Goal: Task Accomplishment & Management: Use online tool/utility

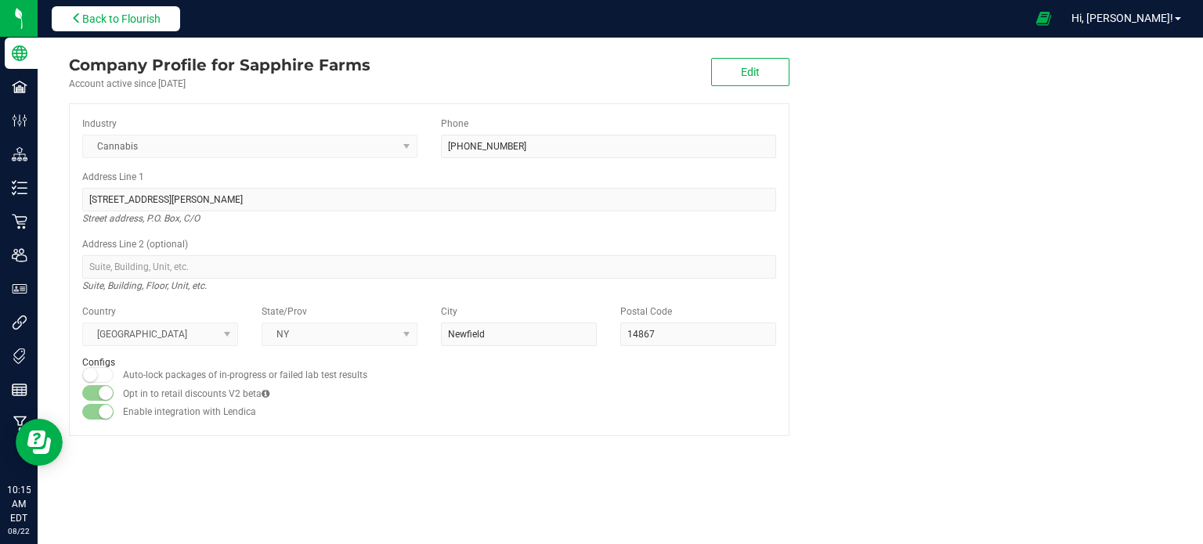
click at [125, 8] on button "Back to Flourish" at bounding box center [116, 18] width 128 height 25
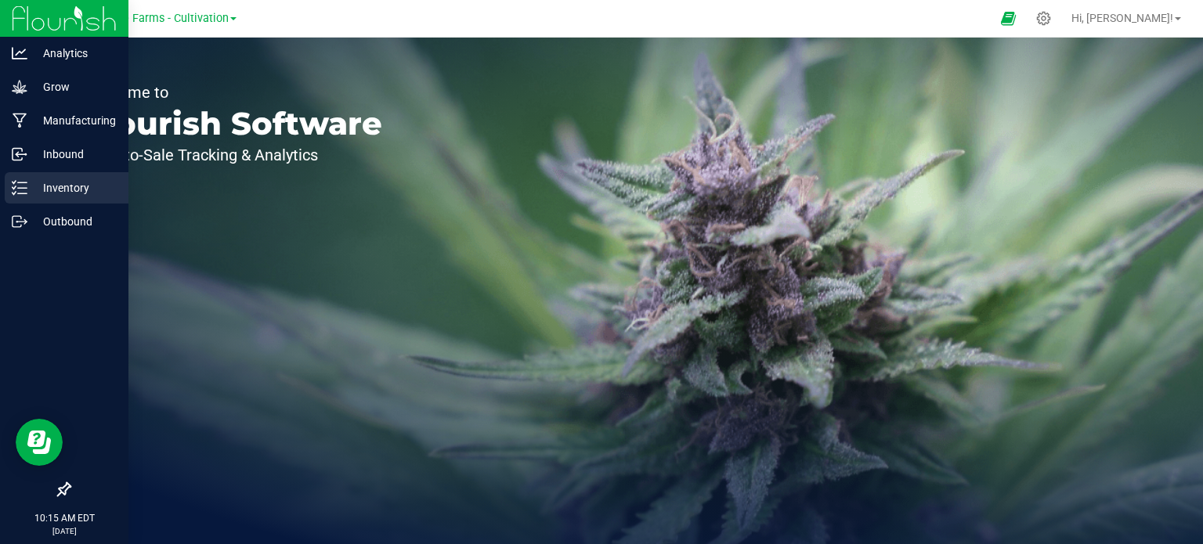
click at [13, 186] on icon at bounding box center [20, 188] width 16 height 16
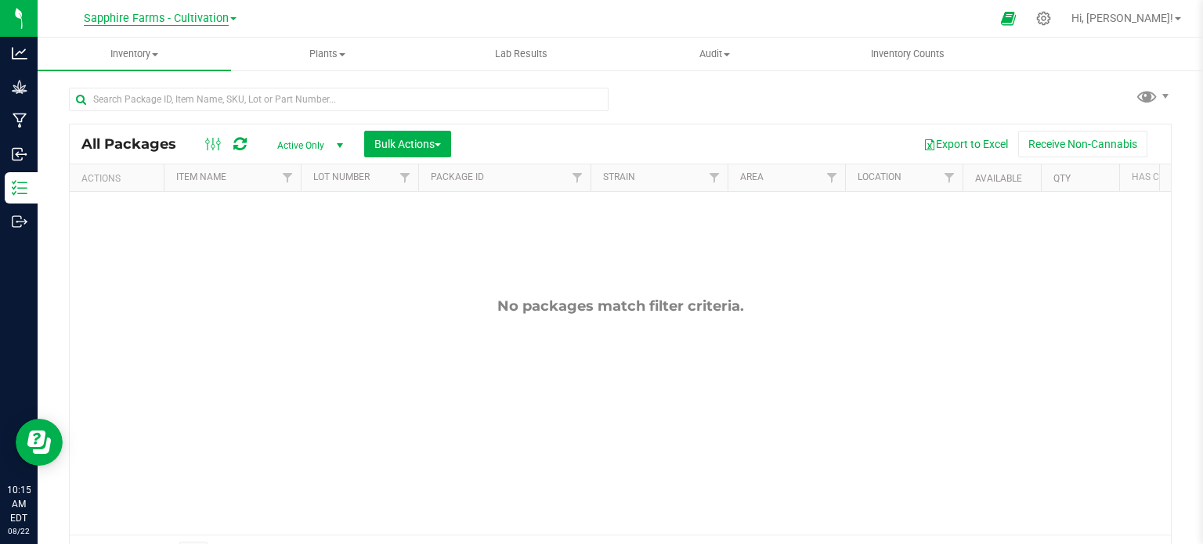
click at [224, 13] on span "Sapphire Farms - Cultivation" at bounding box center [156, 19] width 145 height 14
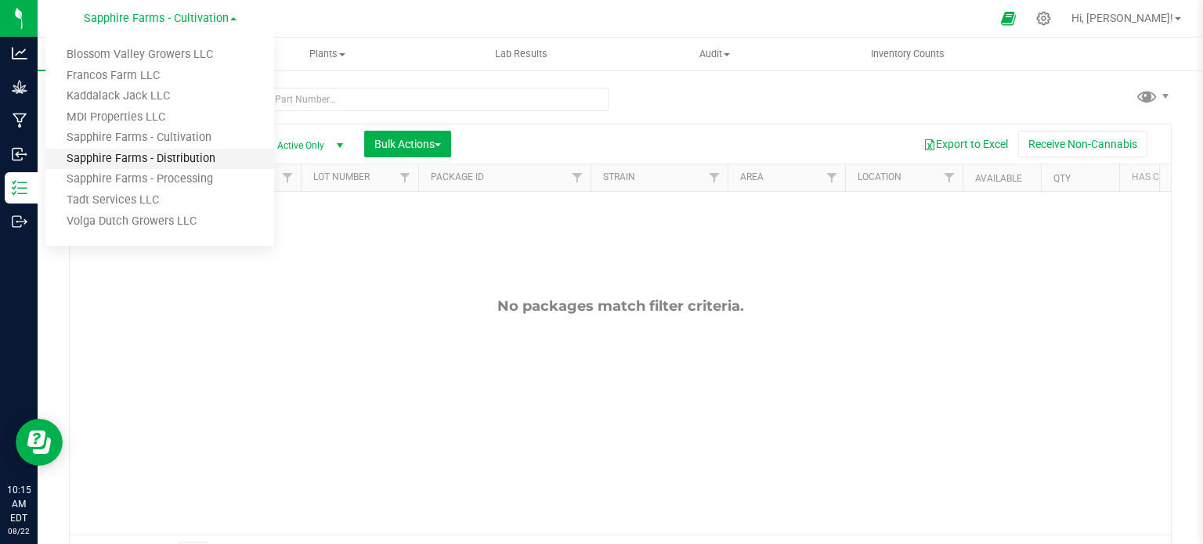
click at [197, 161] on link "Sapphire Farms - Distribution" at bounding box center [159, 159] width 229 height 21
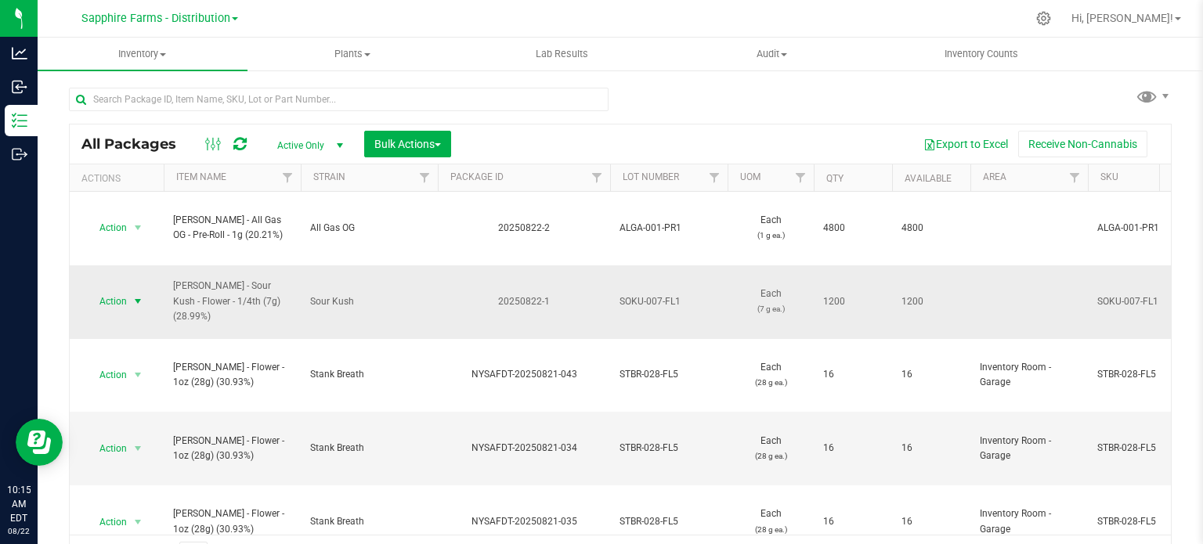
click at [139, 295] on span "select" at bounding box center [138, 301] width 13 height 13
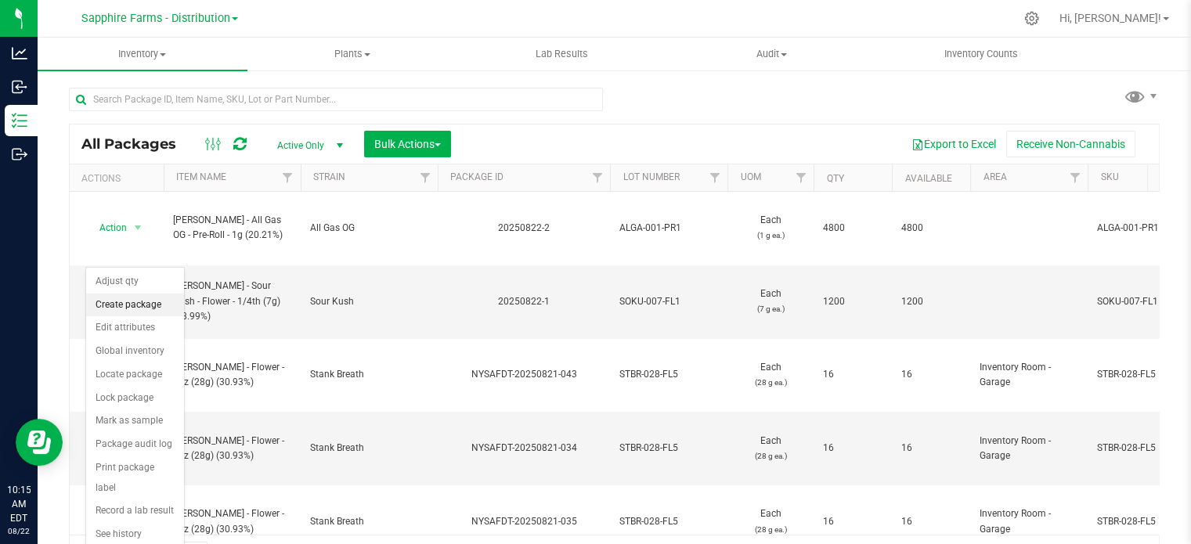
click at [135, 300] on li "Create package" at bounding box center [135, 305] width 98 height 23
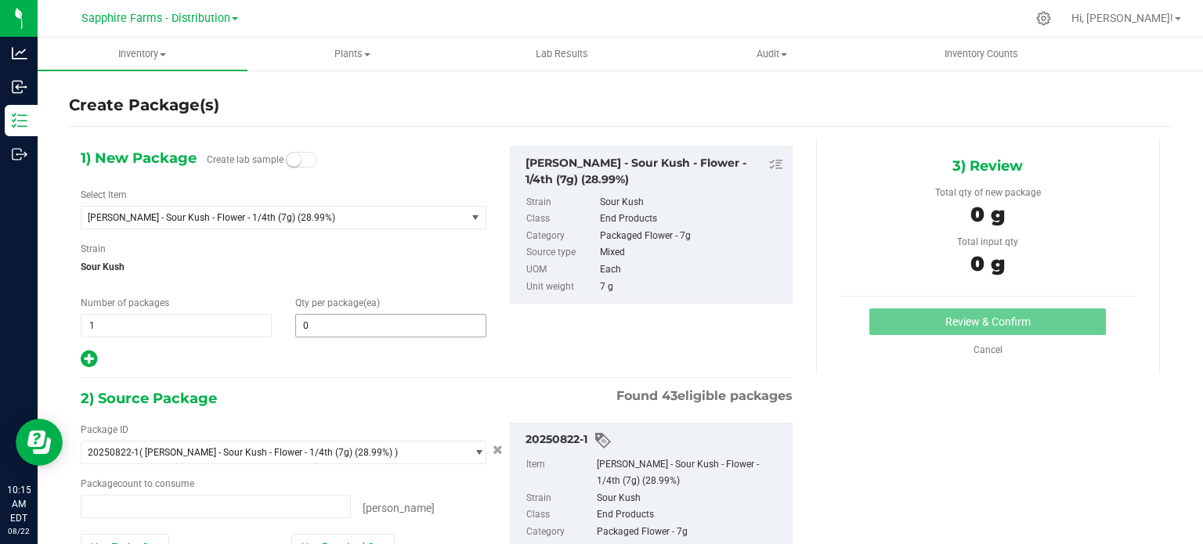
type input "0 ea"
click at [119, 320] on span "1 1" at bounding box center [176, 325] width 191 height 23
type input "24"
type input "50"
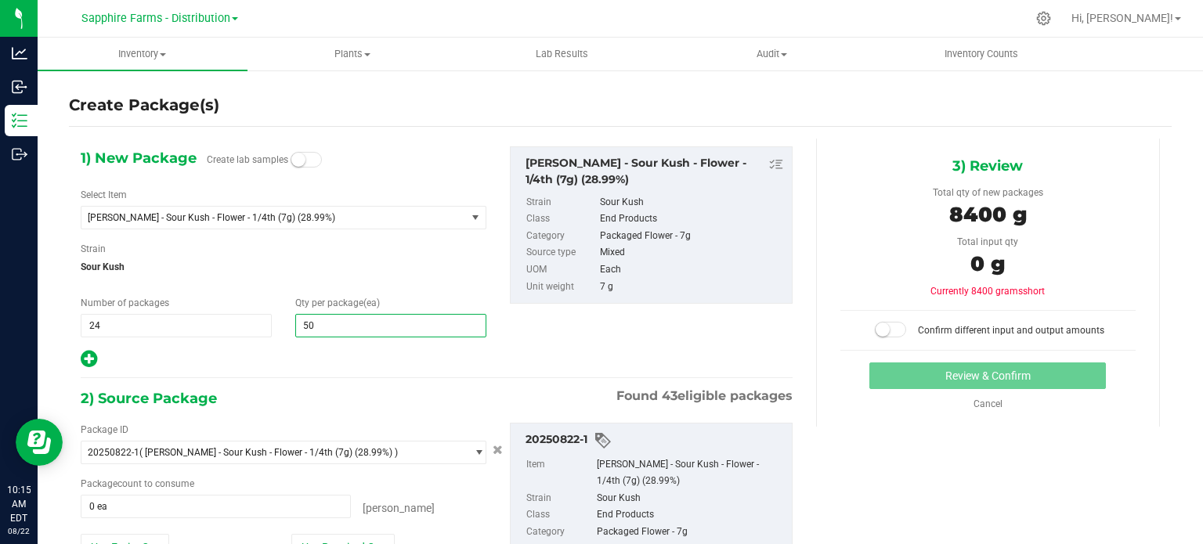
type input "50"
click at [307, 270] on span "Sour Kush" at bounding box center [284, 266] width 406 height 23
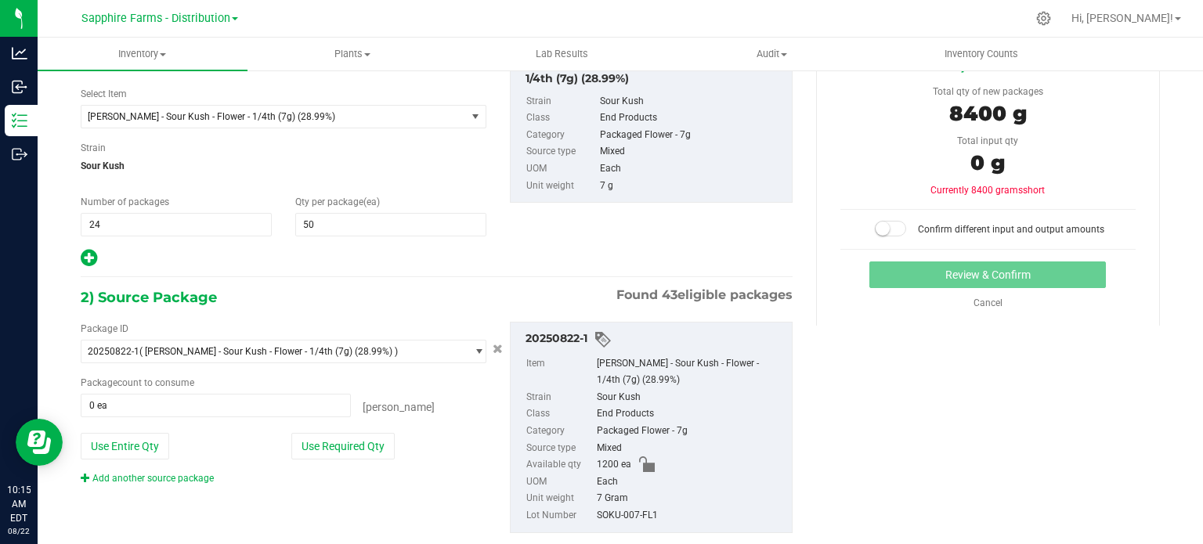
scroll to position [134, 0]
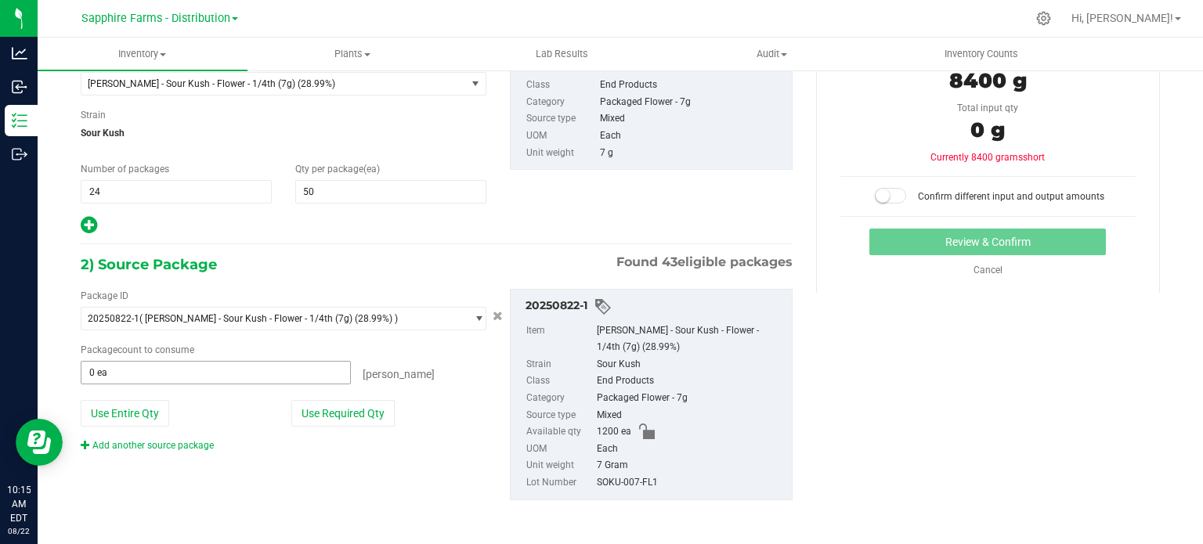
click at [153, 366] on span "0 ea 0" at bounding box center [216, 372] width 270 height 23
type input "1200"
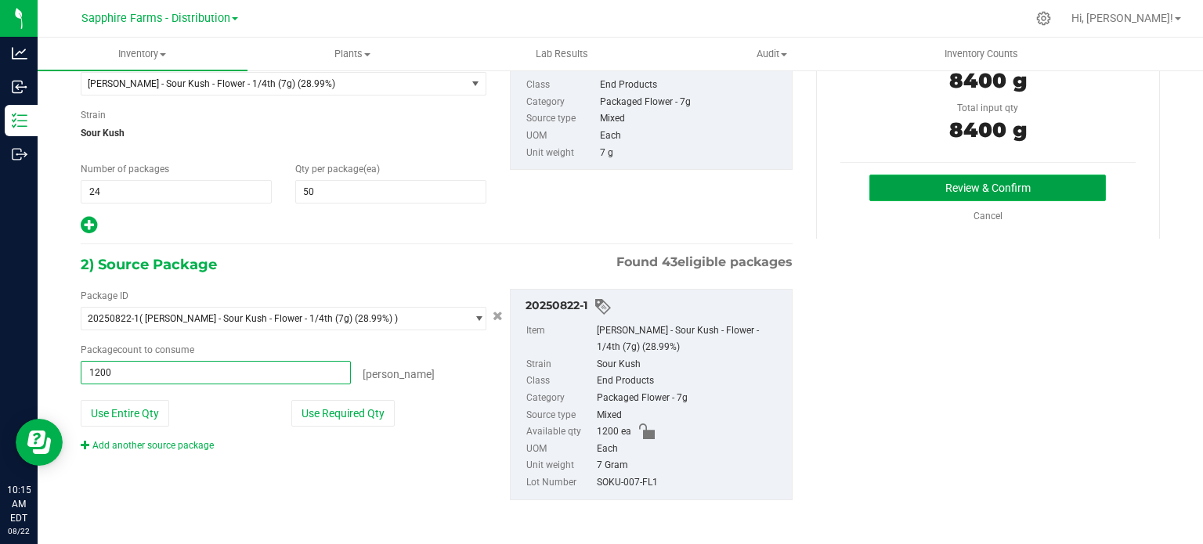
type input "1200 ea"
click at [901, 181] on button "Review & Confirm" at bounding box center [987, 188] width 237 height 27
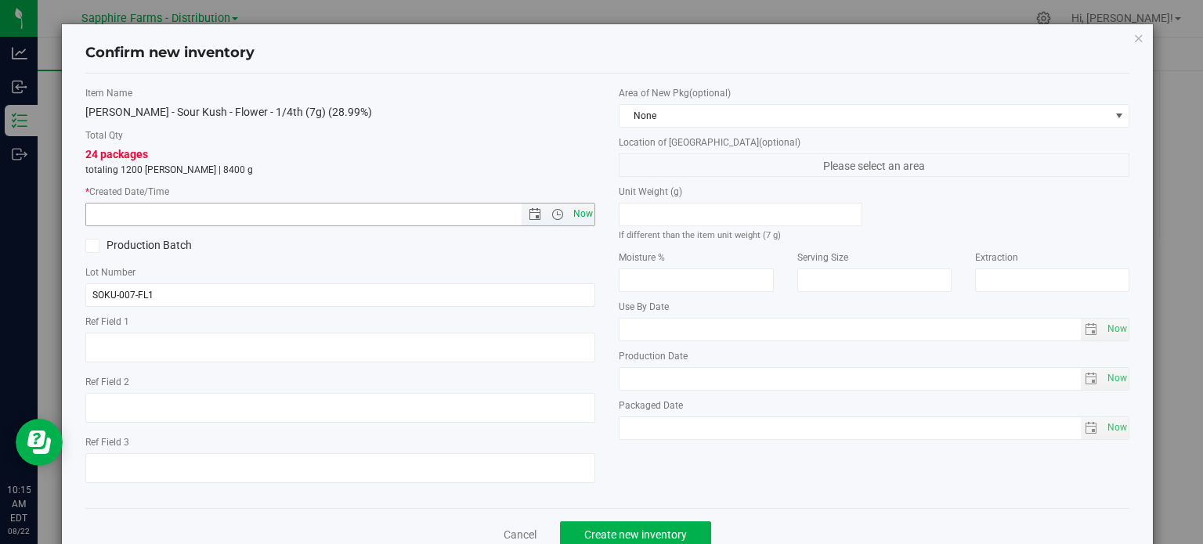
click at [569, 218] on span "Now" at bounding box center [582, 214] width 27 height 23
type input "[DATE] 10:15 AM"
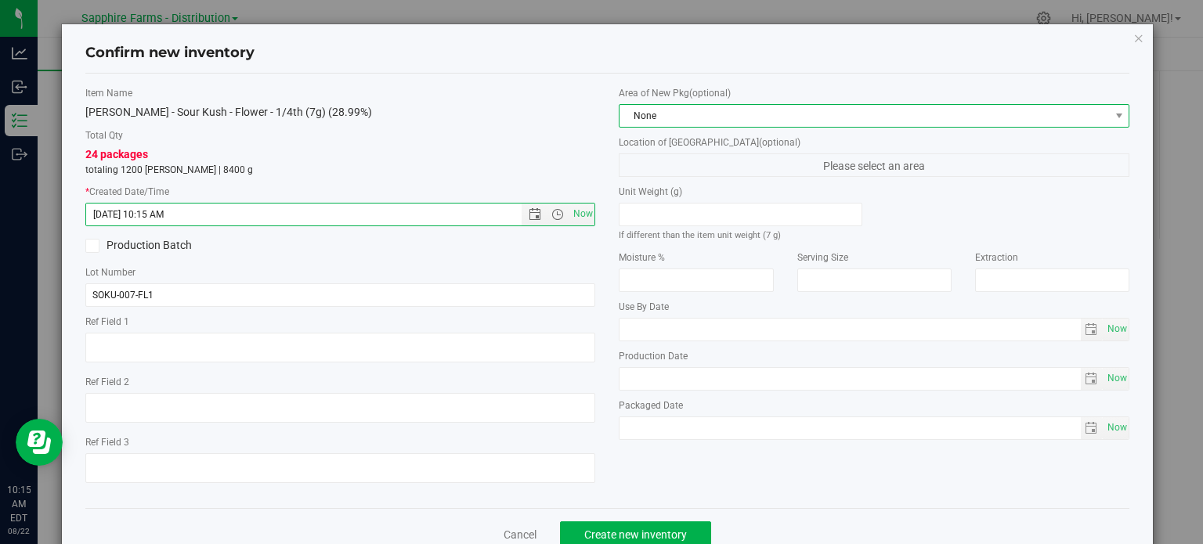
click at [1009, 119] on span "None" at bounding box center [863, 116] width 489 height 22
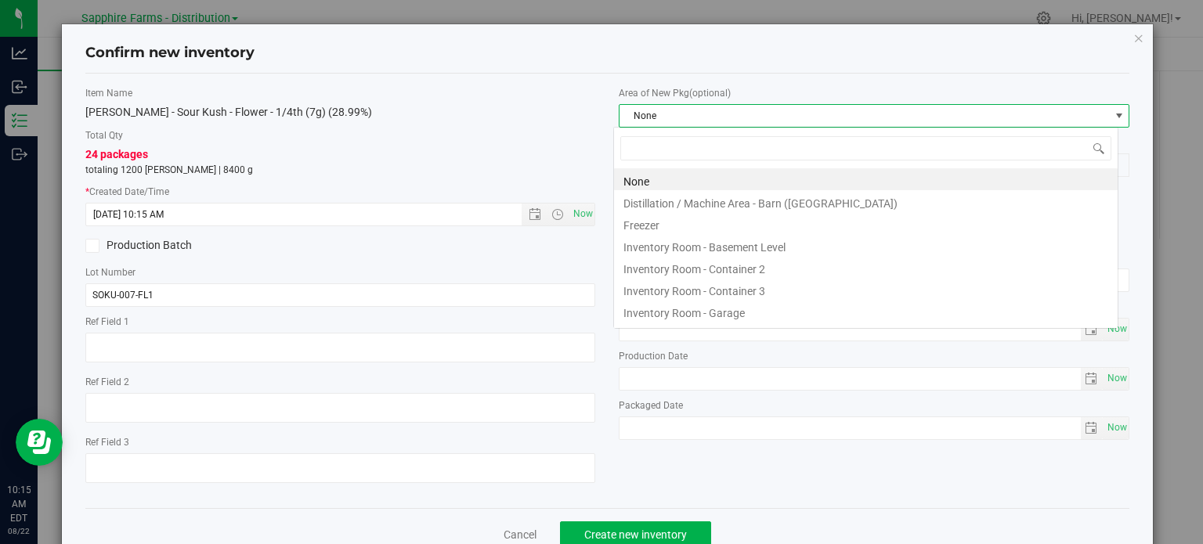
scroll to position [23, 504]
click at [730, 316] on li "Inventory Room - Garage" at bounding box center [866, 311] width 504 height 22
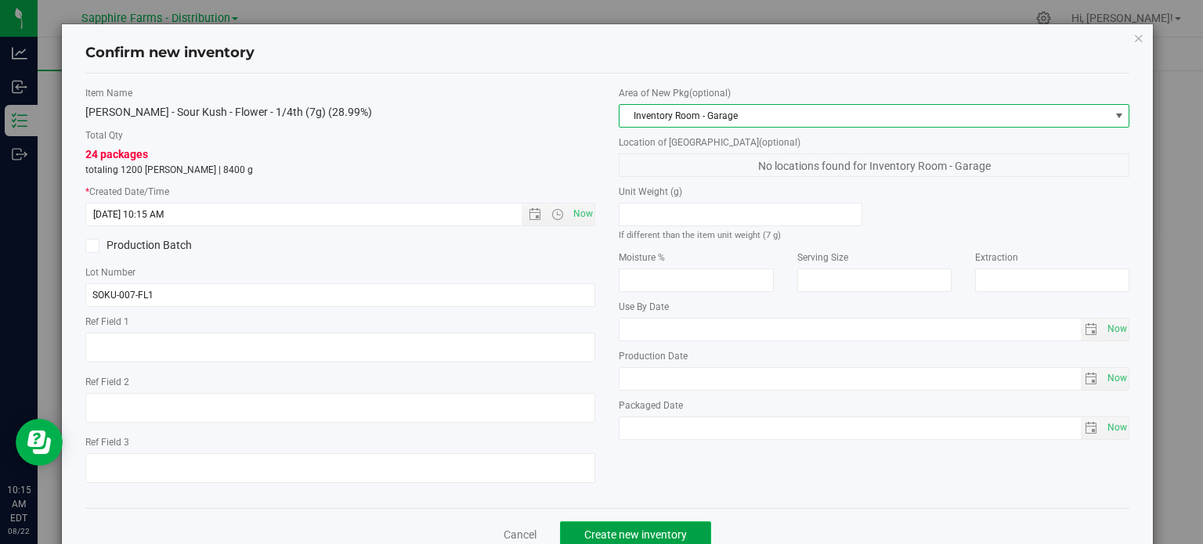
click at [639, 534] on span "Create new inventory" at bounding box center [635, 535] width 103 height 13
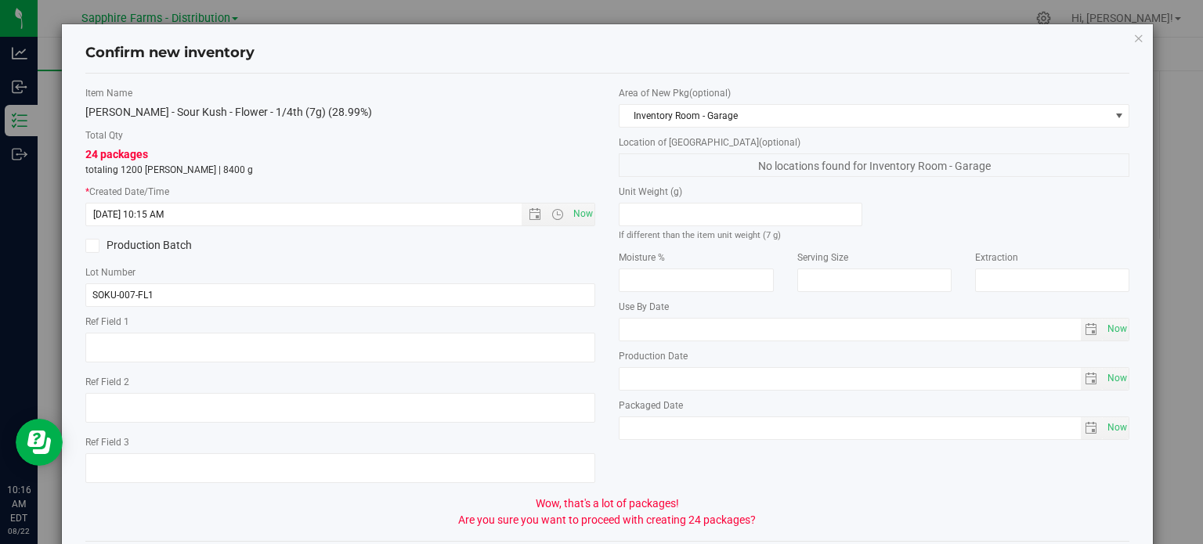
scroll to position [72, 0]
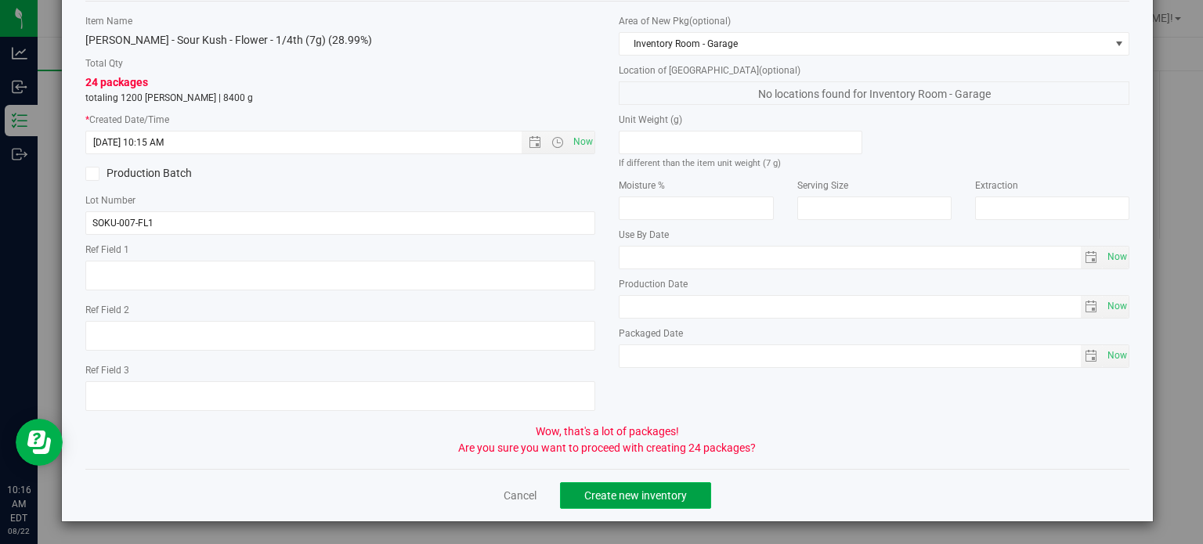
click at [641, 486] on button "Create new inventory" at bounding box center [635, 495] width 151 height 27
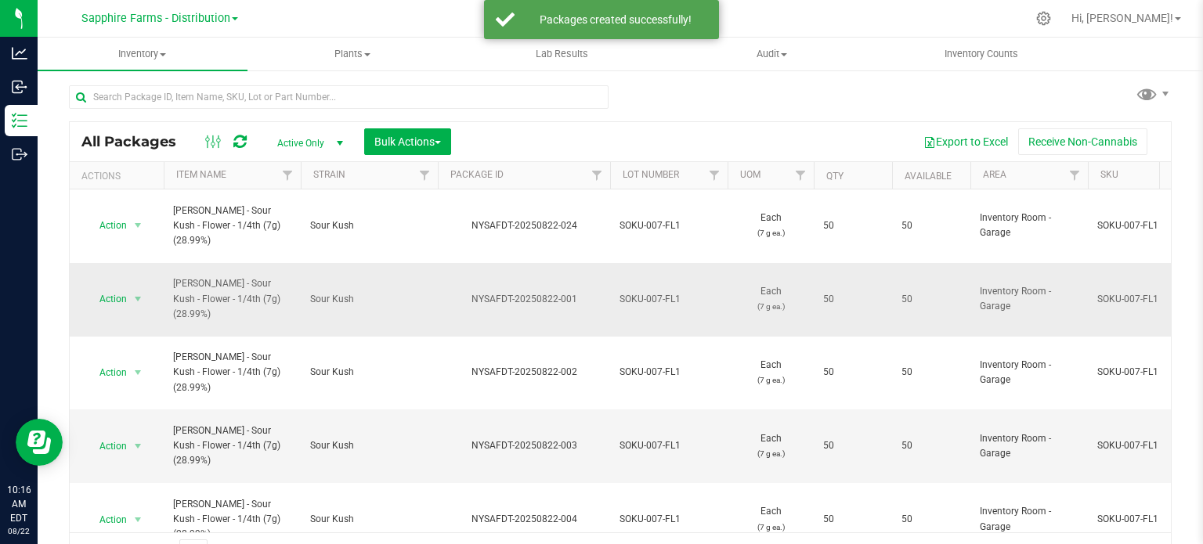
scroll to position [27, 0]
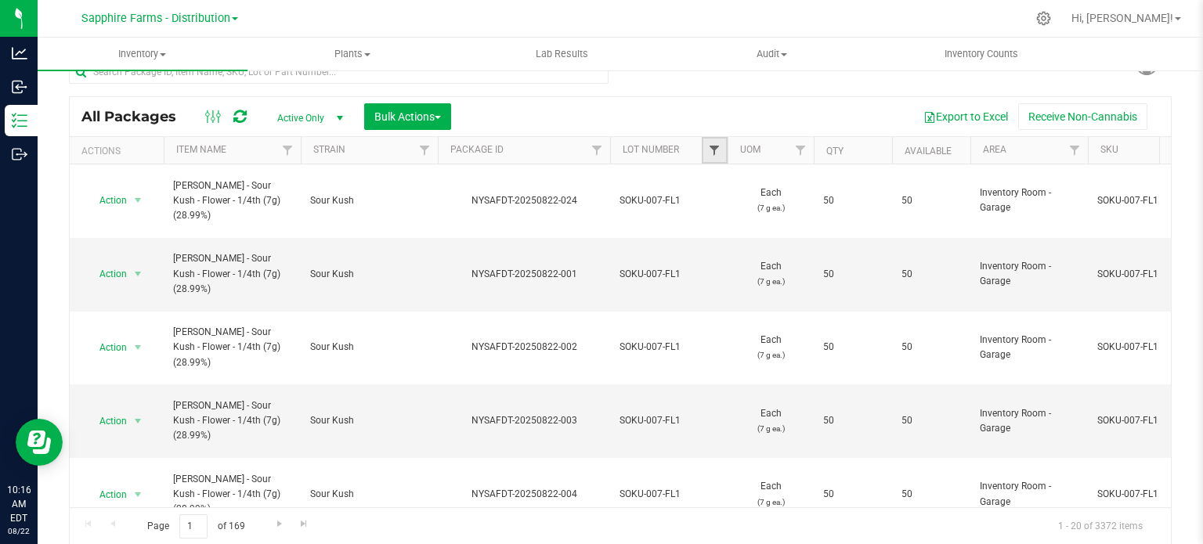
click at [711, 149] on span "Filter" at bounding box center [714, 150] width 13 height 13
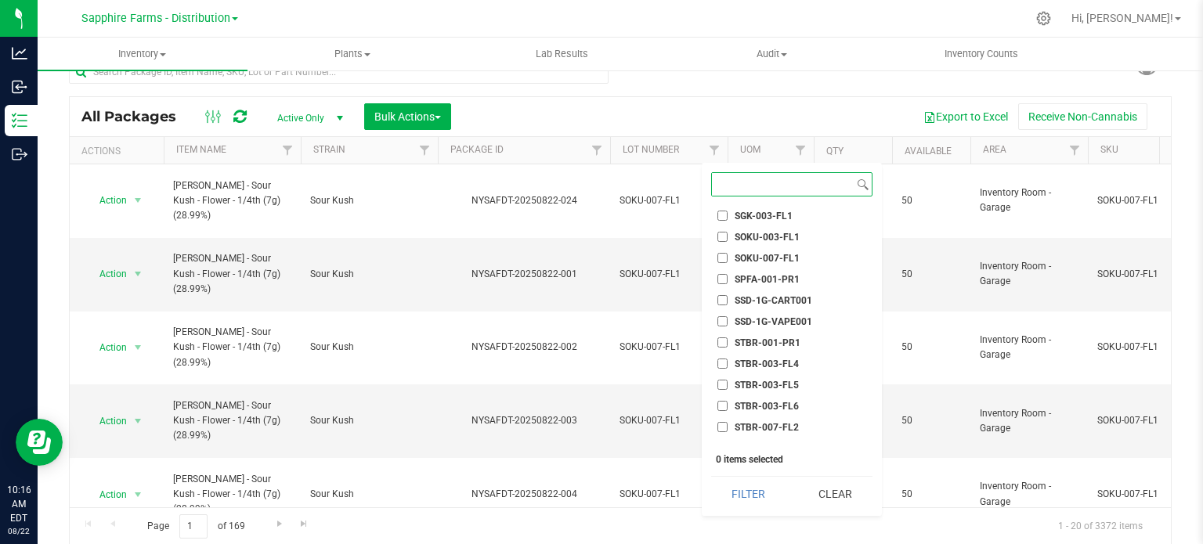
scroll to position [1566, 0]
click at [787, 253] on span "SOKU-007-FL1" at bounding box center [767, 257] width 65 height 9
click at [728, 252] on input "SOKU-007-FL1" at bounding box center [722, 257] width 10 height 10
checkbox input "true"
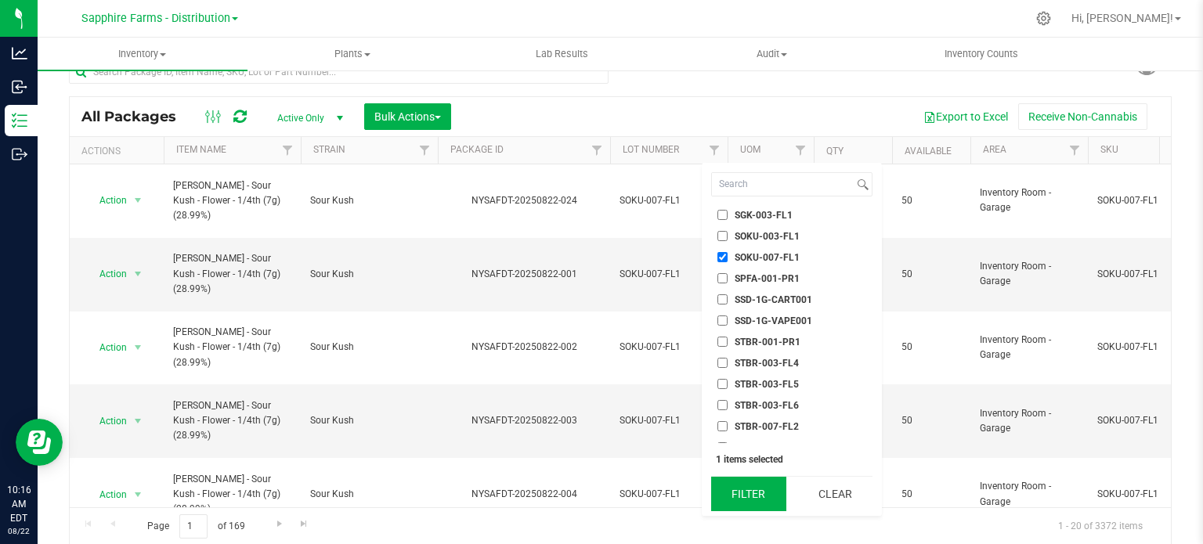
click at [749, 491] on button "Filter" at bounding box center [748, 494] width 75 height 34
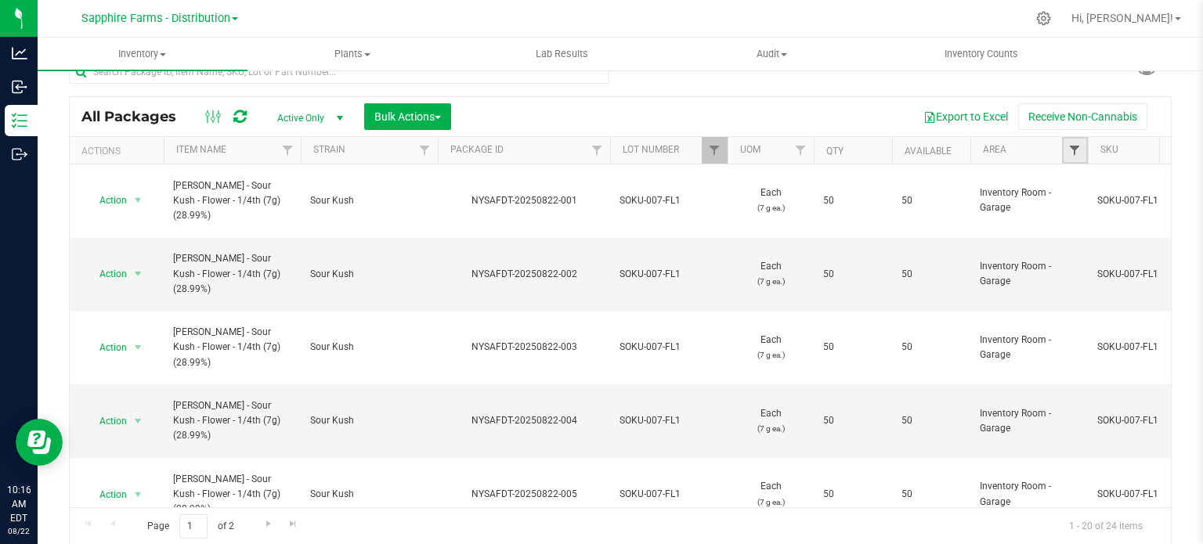
click at [1075, 149] on span "Filter" at bounding box center [1074, 150] width 13 height 13
click at [1072, 144] on span "Filter" at bounding box center [1074, 150] width 13 height 13
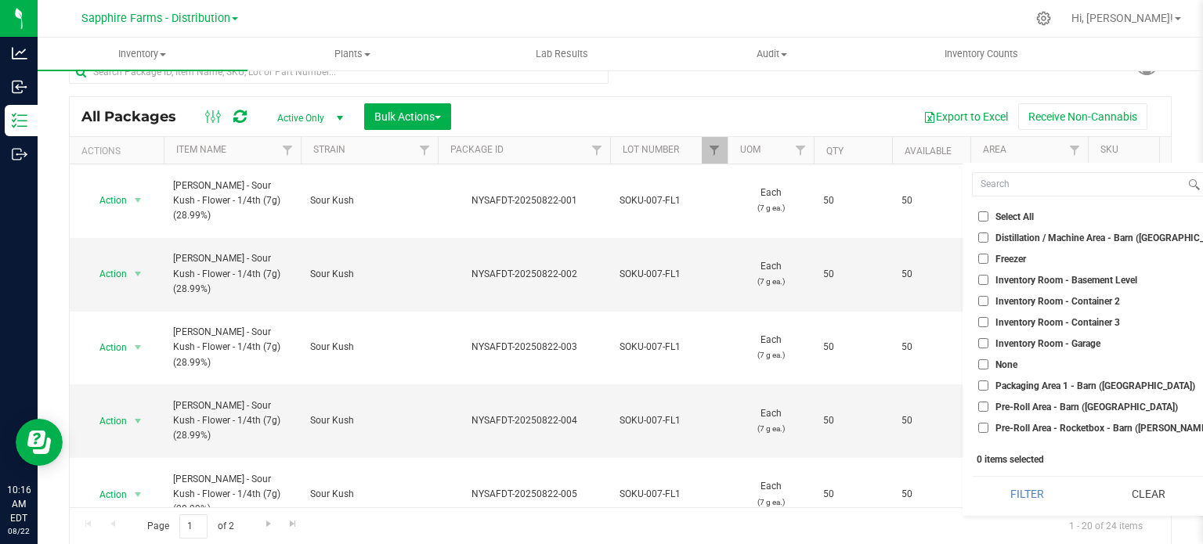
click at [1074, 341] on span "Inventory Room - Garage" at bounding box center [1047, 343] width 105 height 9
click at [988, 341] on input "Inventory Room - Garage" at bounding box center [983, 343] width 10 height 10
checkbox input "true"
click at [1019, 495] on button "Filter" at bounding box center [1027, 494] width 110 height 34
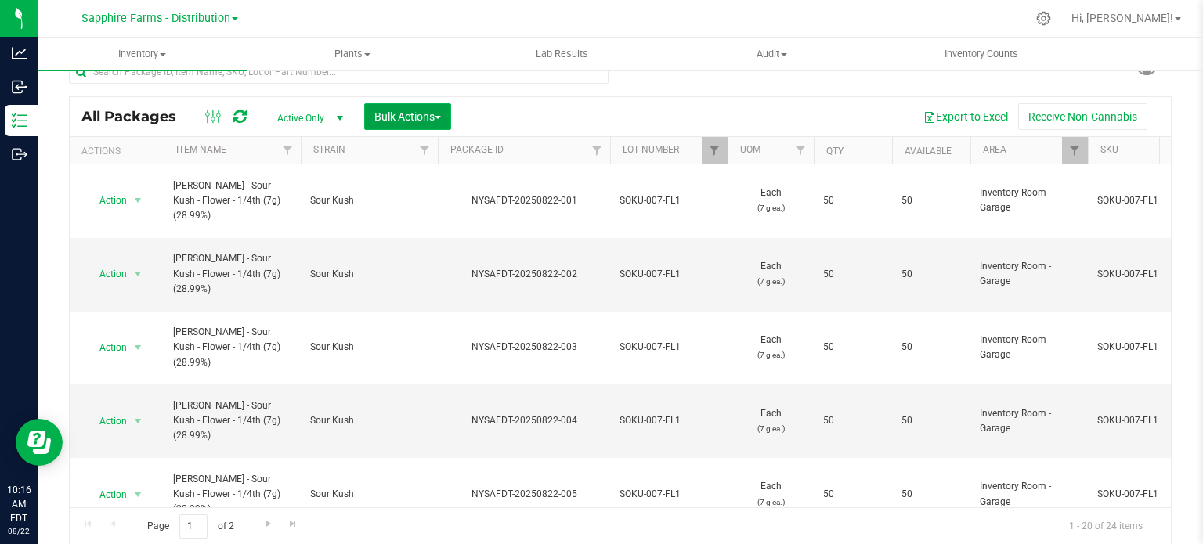
click at [438, 114] on span "Bulk Actions" at bounding box center [407, 116] width 67 height 13
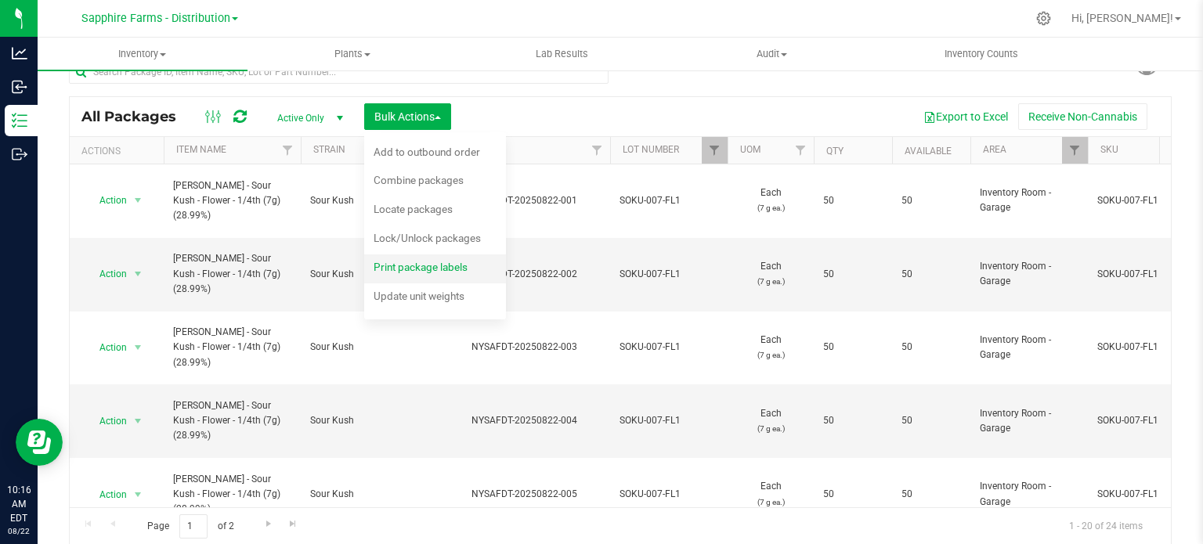
click at [413, 262] on span "Print package labels" at bounding box center [421, 267] width 94 height 13
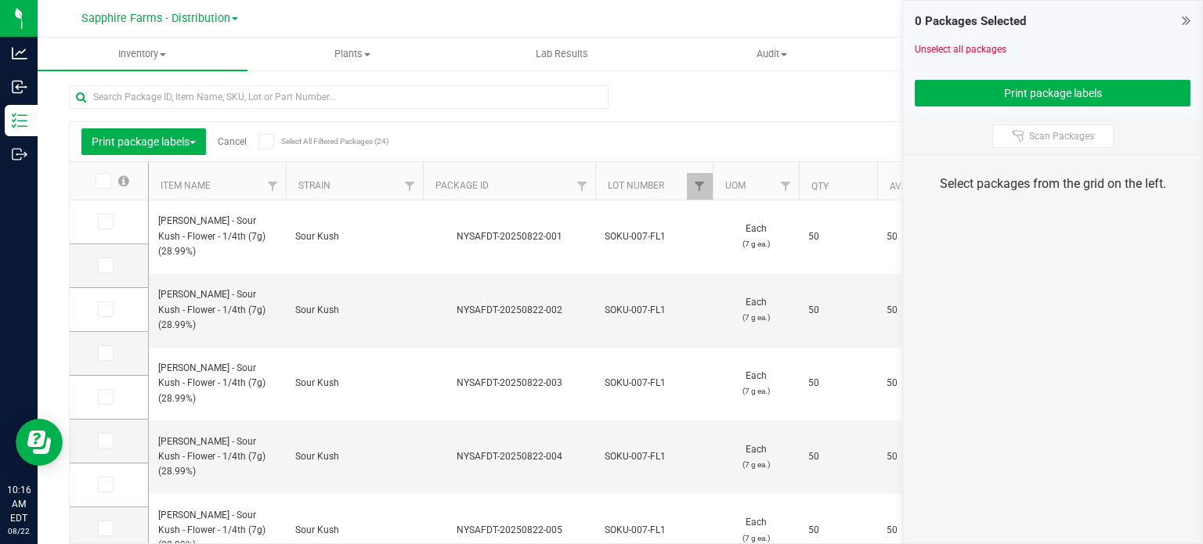
scroll to position [27, 0]
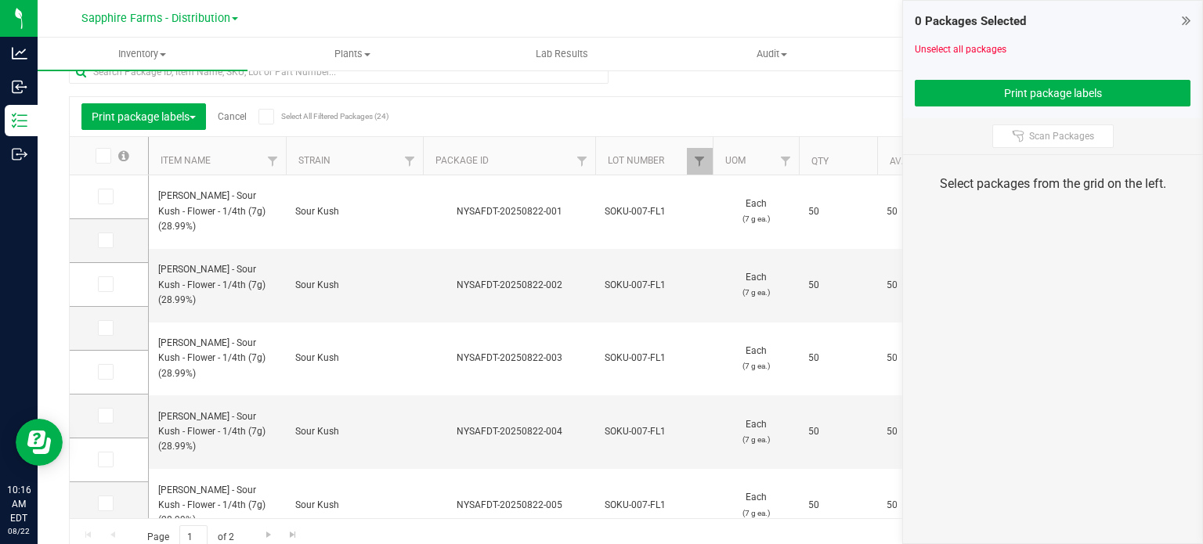
click at [271, 117] on icon at bounding box center [266, 117] width 10 height 0
click at [0, 0] on input "Select All Filtered Packages (24)" at bounding box center [0, 0] width 0 height 0
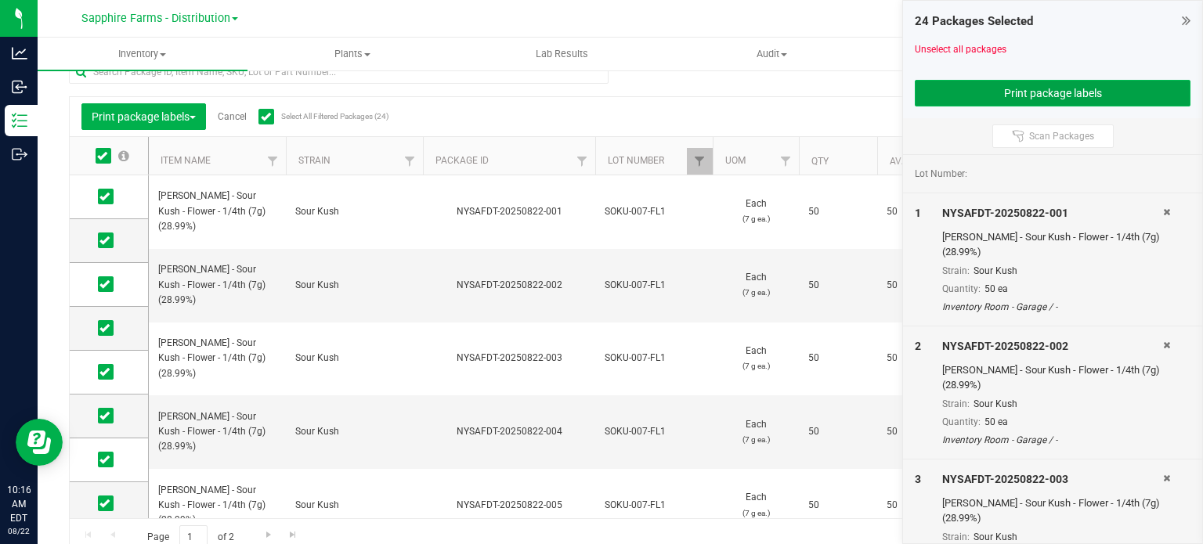
click at [941, 91] on button "Print package labels" at bounding box center [1053, 93] width 276 height 27
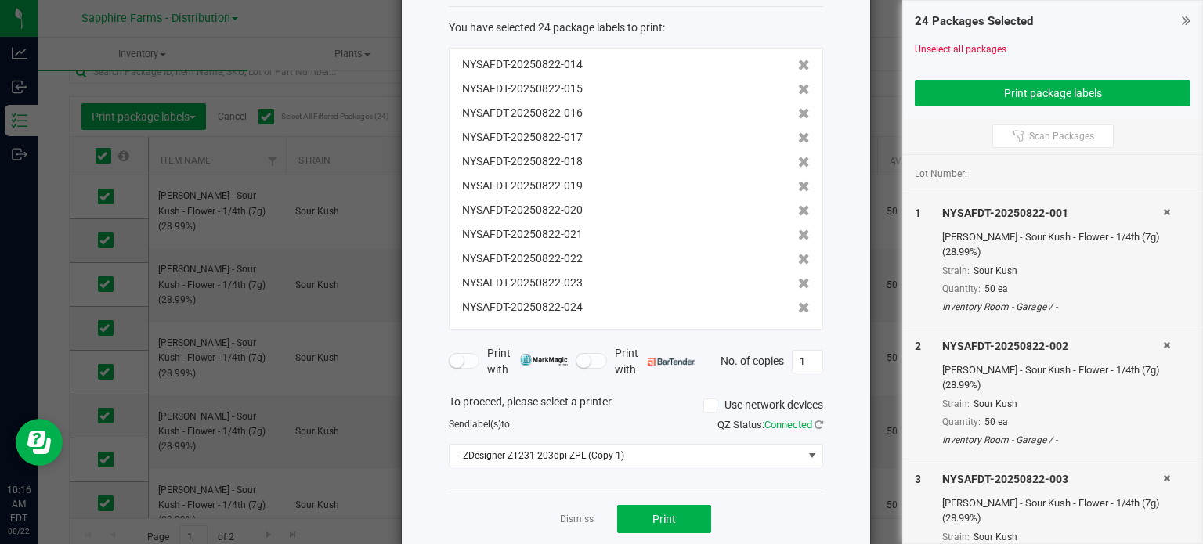
scroll to position [100, 0]
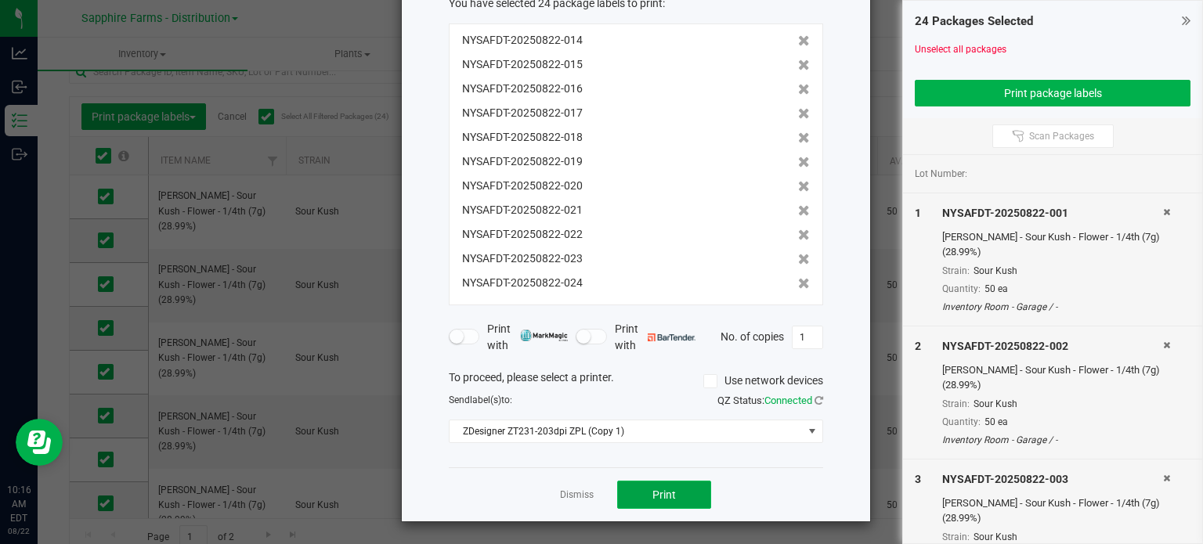
click at [655, 504] on button "Print" at bounding box center [664, 495] width 94 height 28
drag, startPoint x: 576, startPoint y: 475, endPoint x: 575, endPoint y: 489, distance: 14.2
click at [576, 478] on div "Dismiss Print" at bounding box center [636, 495] width 374 height 54
click at [573, 499] on link "Dismiss" at bounding box center [577, 495] width 34 height 13
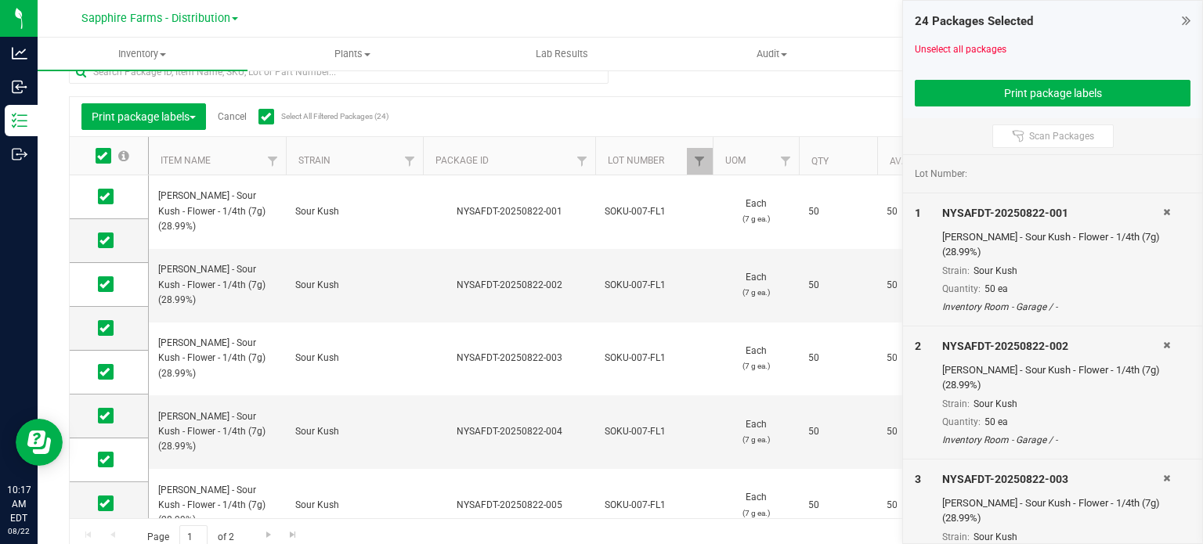
click at [233, 114] on link "Cancel" at bounding box center [232, 116] width 29 height 11
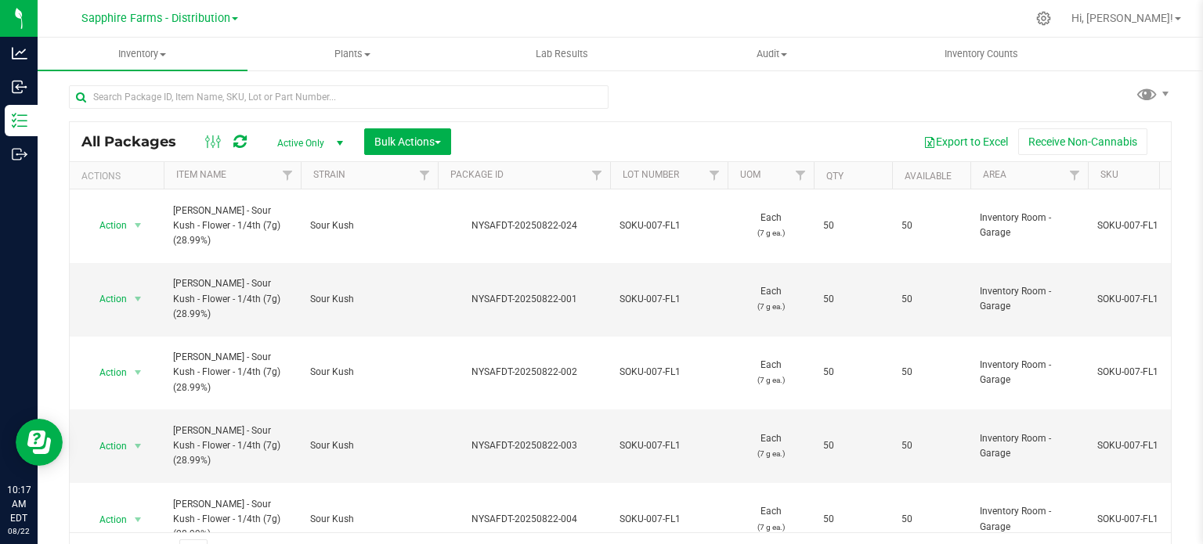
scroll to position [27, 0]
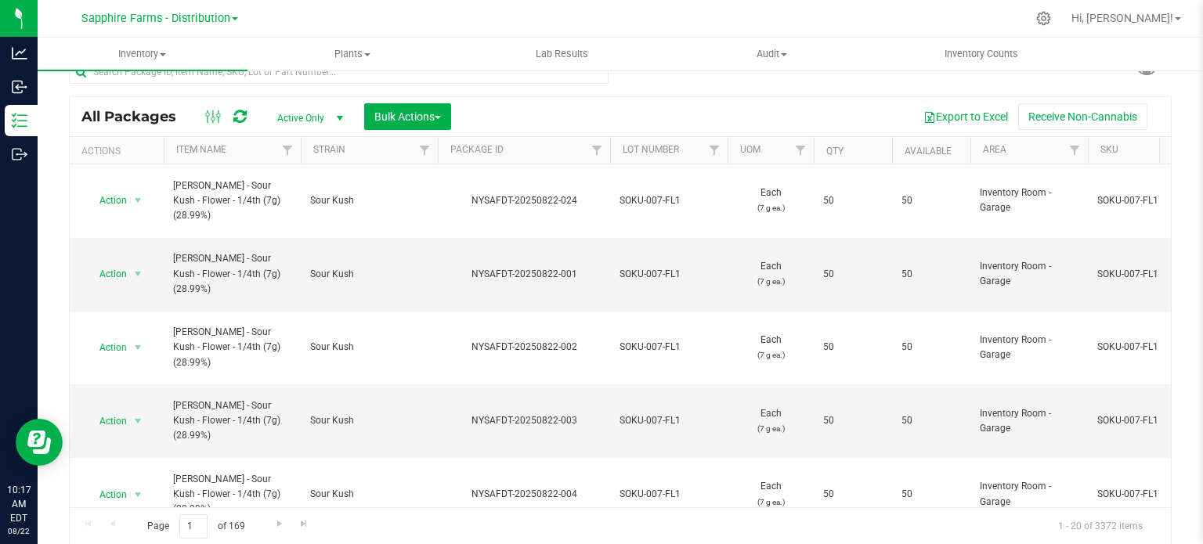
click at [444, 148] on th "Package ID" at bounding box center [524, 150] width 172 height 27
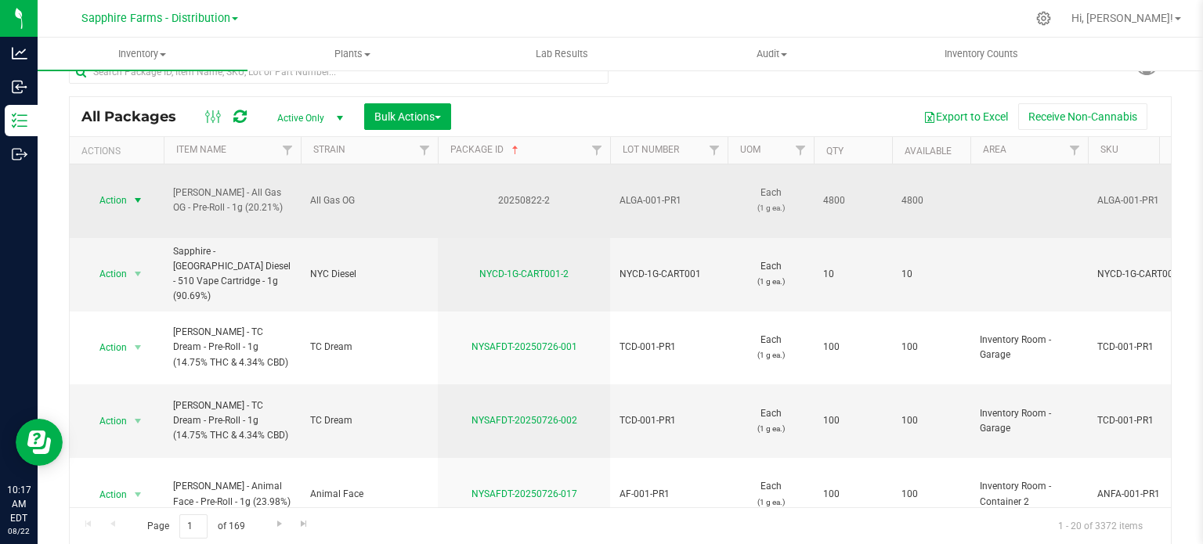
click at [136, 194] on span "select" at bounding box center [138, 200] width 13 height 13
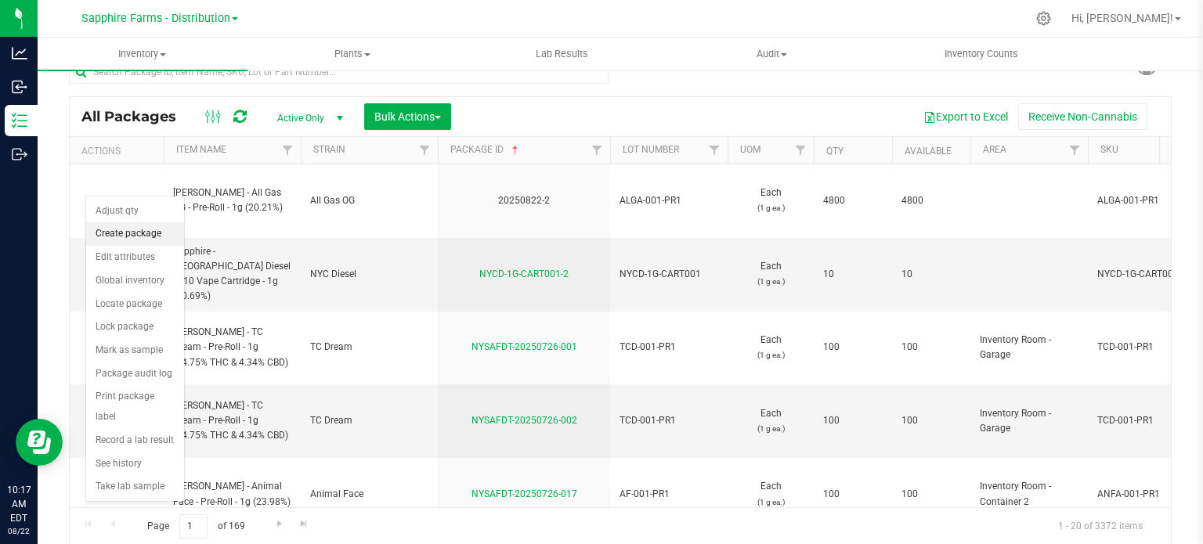
click at [128, 229] on li "Create package" at bounding box center [135, 233] width 98 height 23
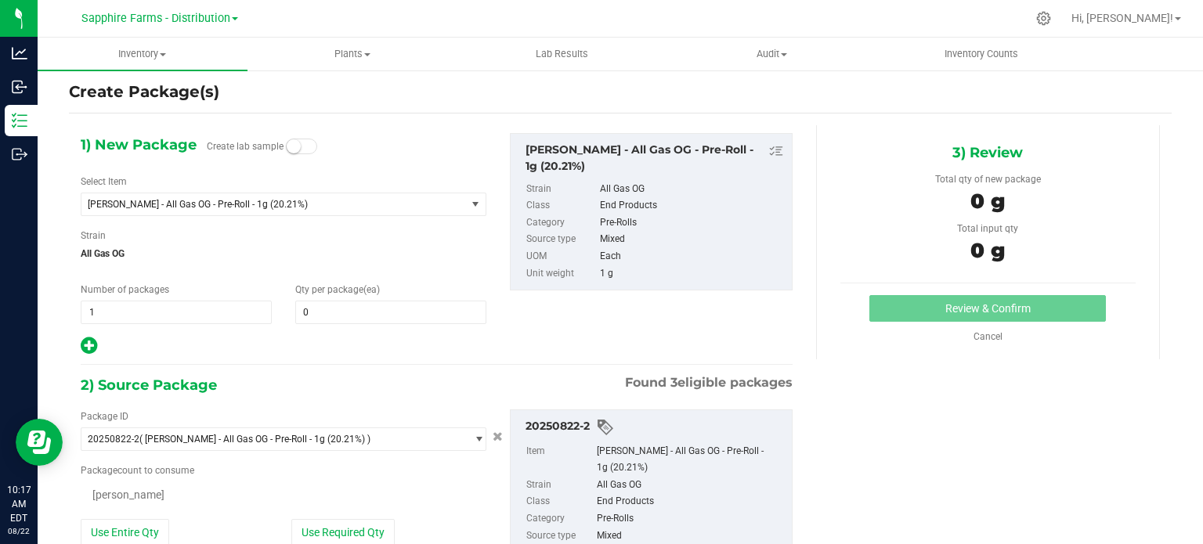
scroll to position [27, 0]
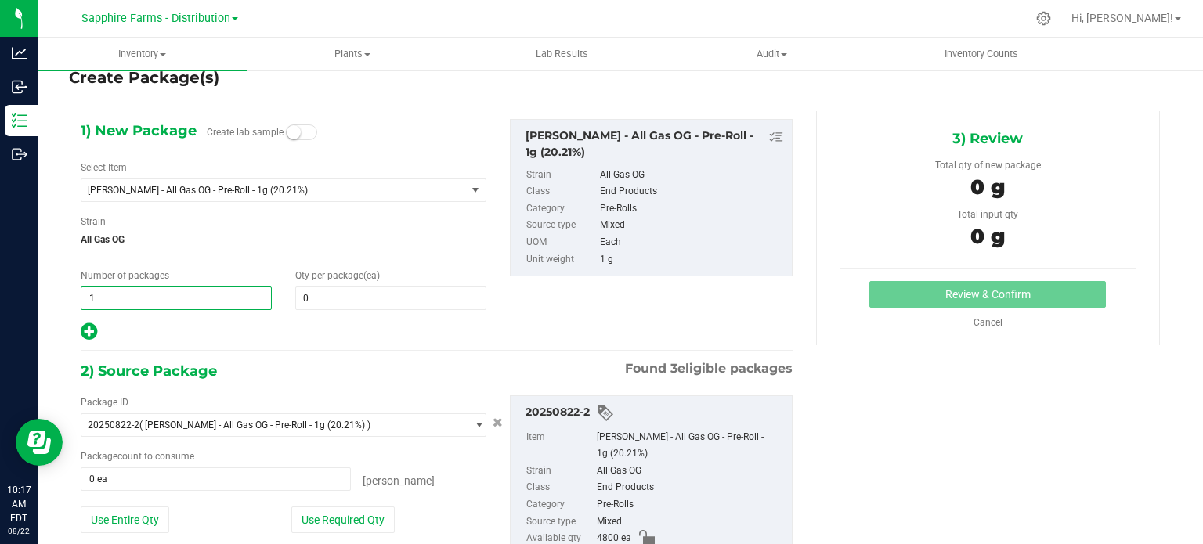
click at [145, 294] on span "1 1" at bounding box center [176, 298] width 191 height 23
type input "48"
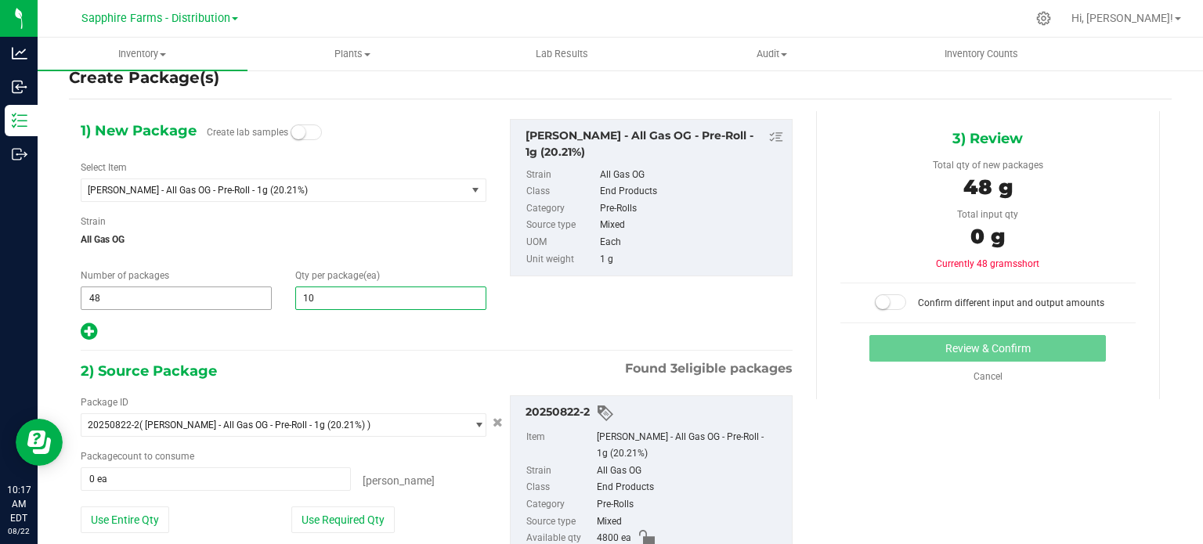
type input "100"
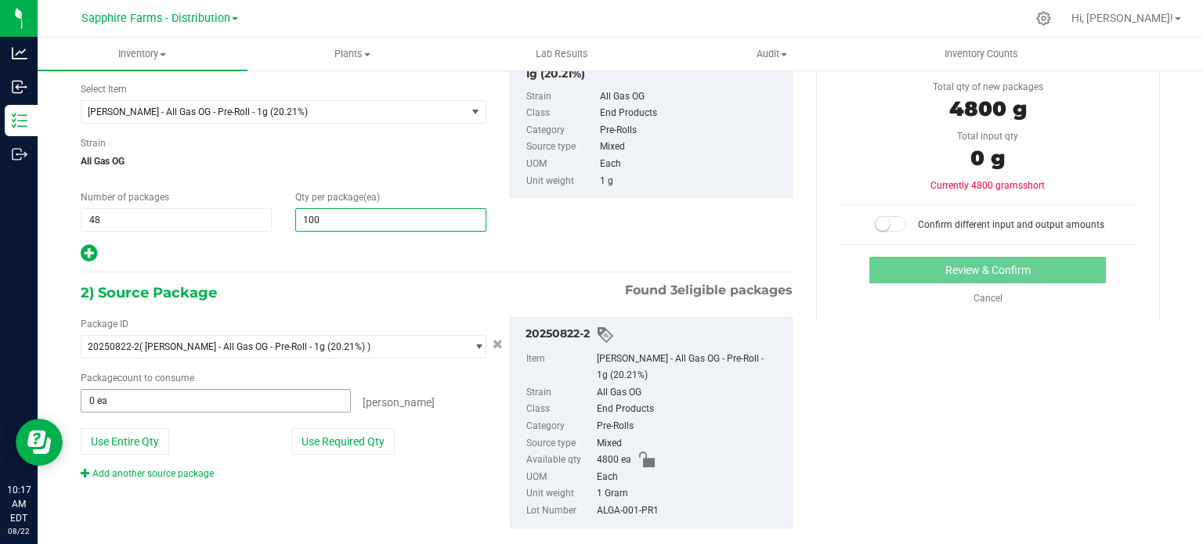
type input "100"
click at [182, 395] on span "0 ea 0" at bounding box center [216, 400] width 270 height 23
type input "4800"
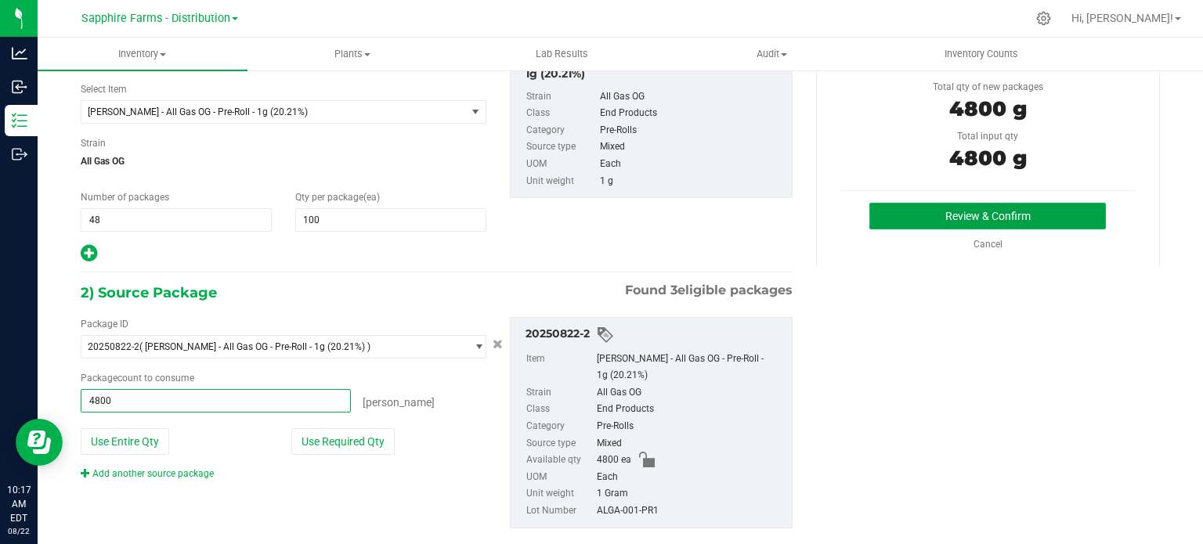
type input "4800 ea"
click at [906, 206] on button "Review & Confirm" at bounding box center [987, 216] width 237 height 27
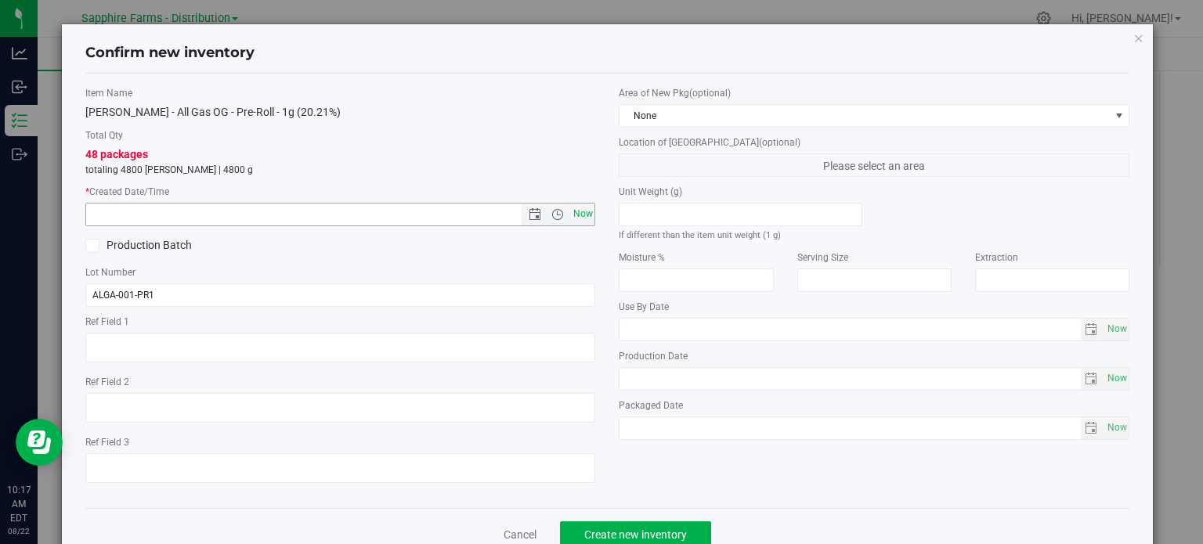
click at [580, 213] on span "Now" at bounding box center [582, 214] width 27 height 23
type input "[DATE] 10:18 AM"
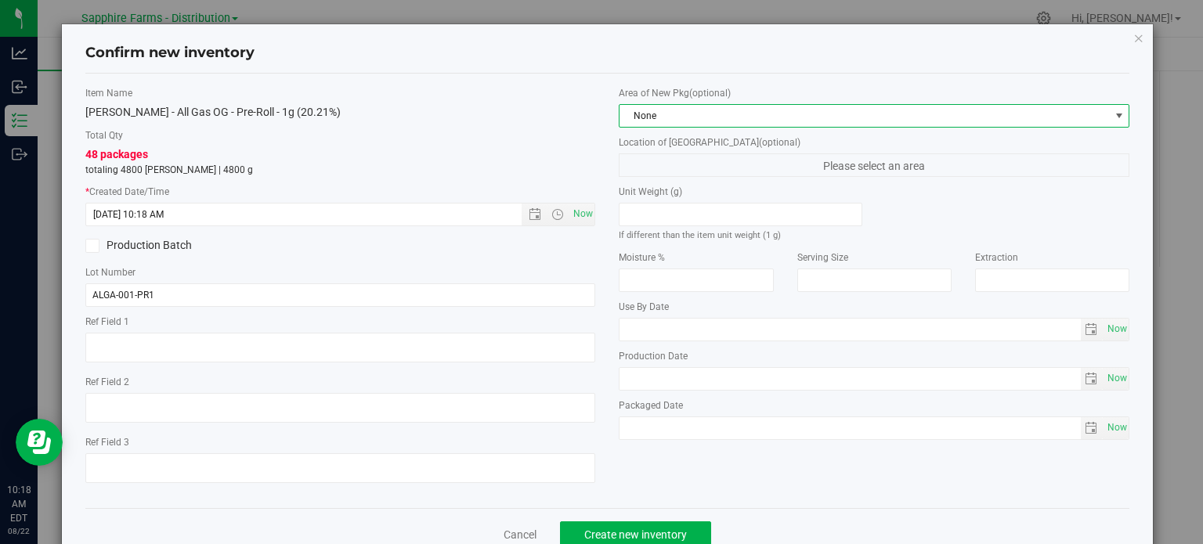
click at [796, 114] on span "None" at bounding box center [863, 116] width 489 height 22
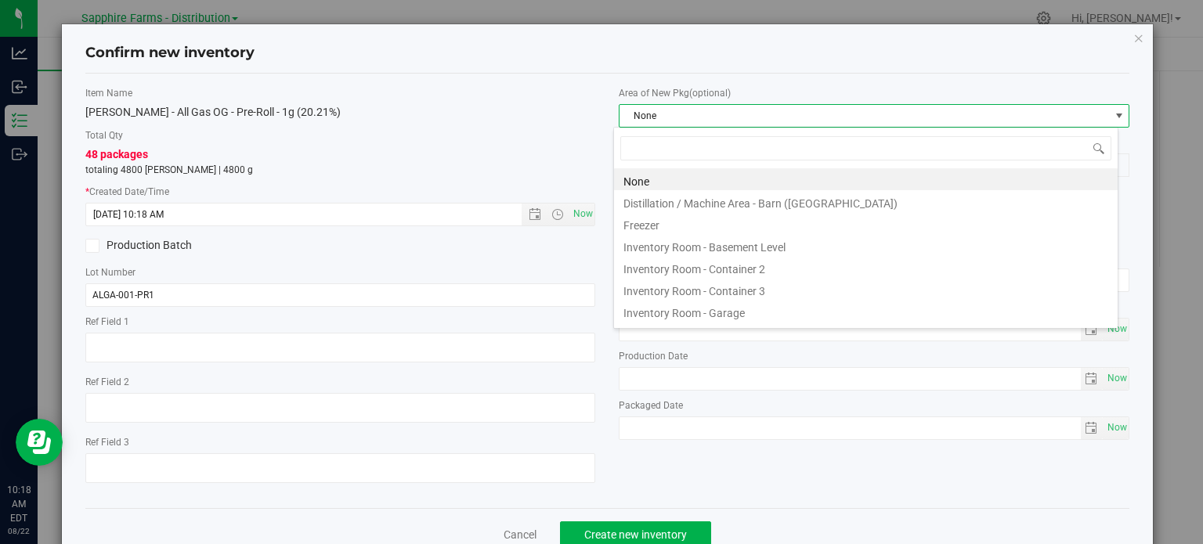
scroll to position [23, 504]
click at [749, 319] on li "Inventory Room - Garage" at bounding box center [866, 311] width 504 height 22
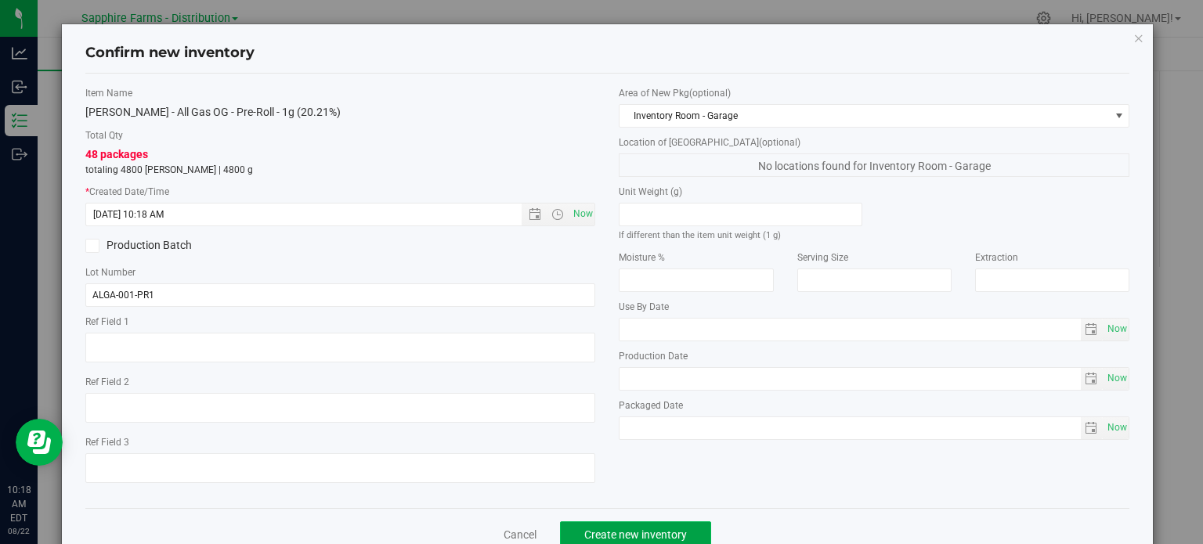
click at [642, 535] on span "Create new inventory" at bounding box center [635, 535] width 103 height 13
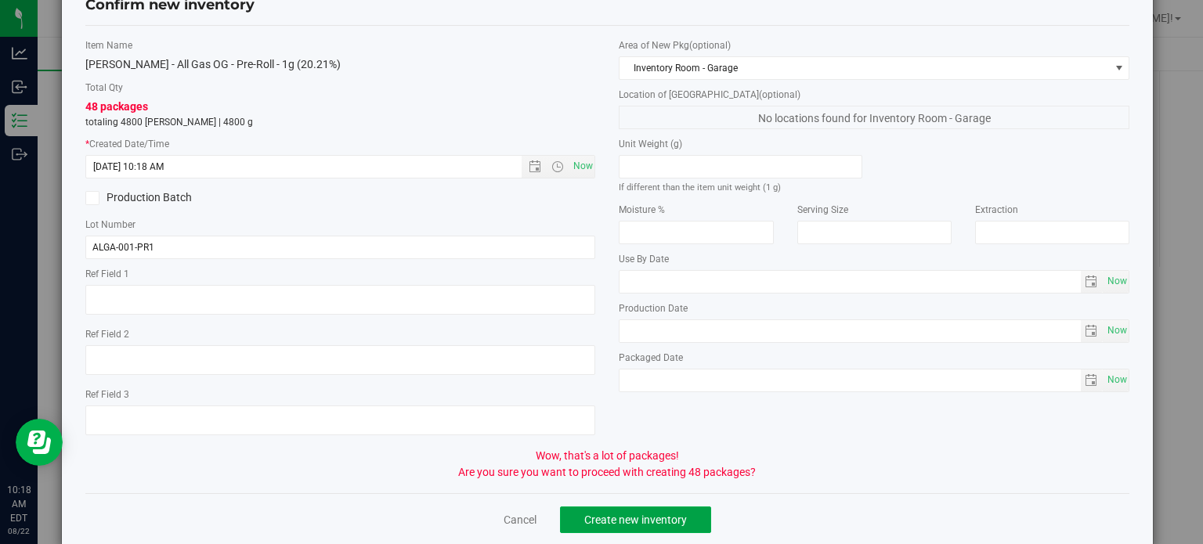
scroll to position [72, 0]
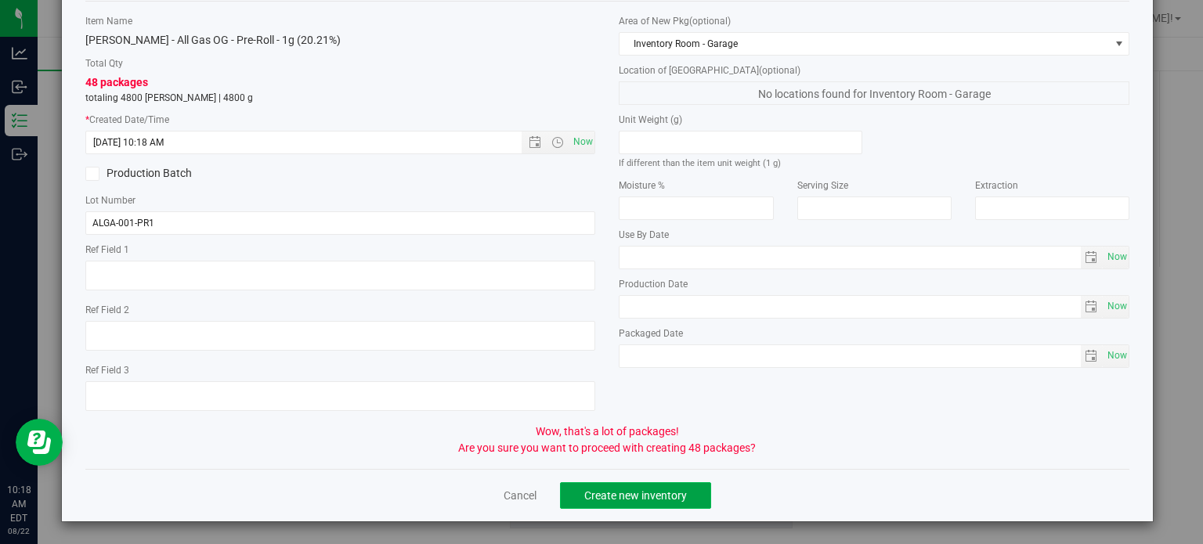
click at [620, 495] on span "Create new inventory" at bounding box center [635, 495] width 103 height 13
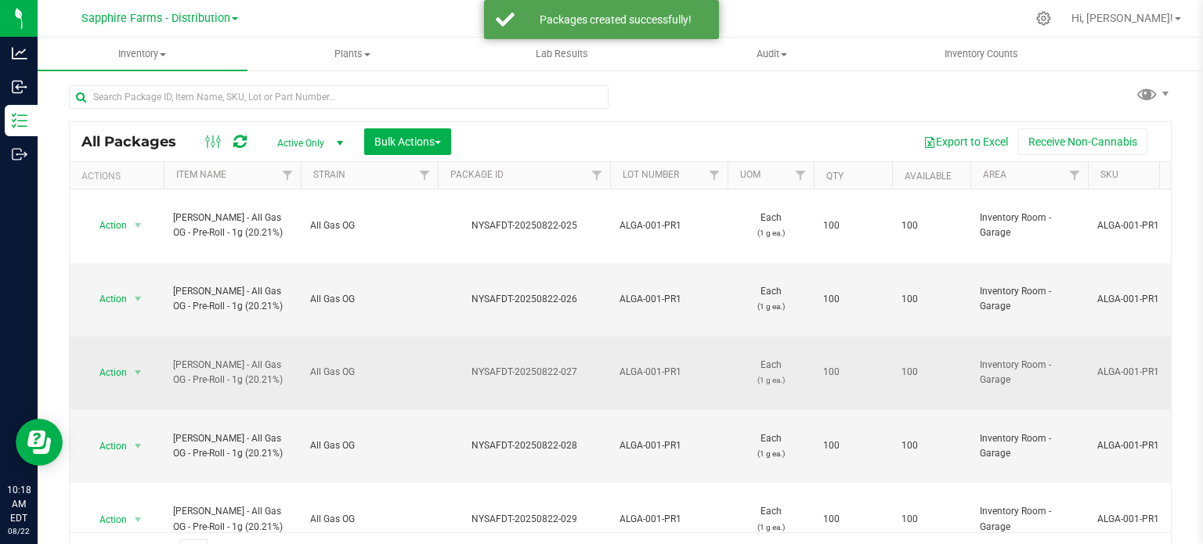
scroll to position [27, 0]
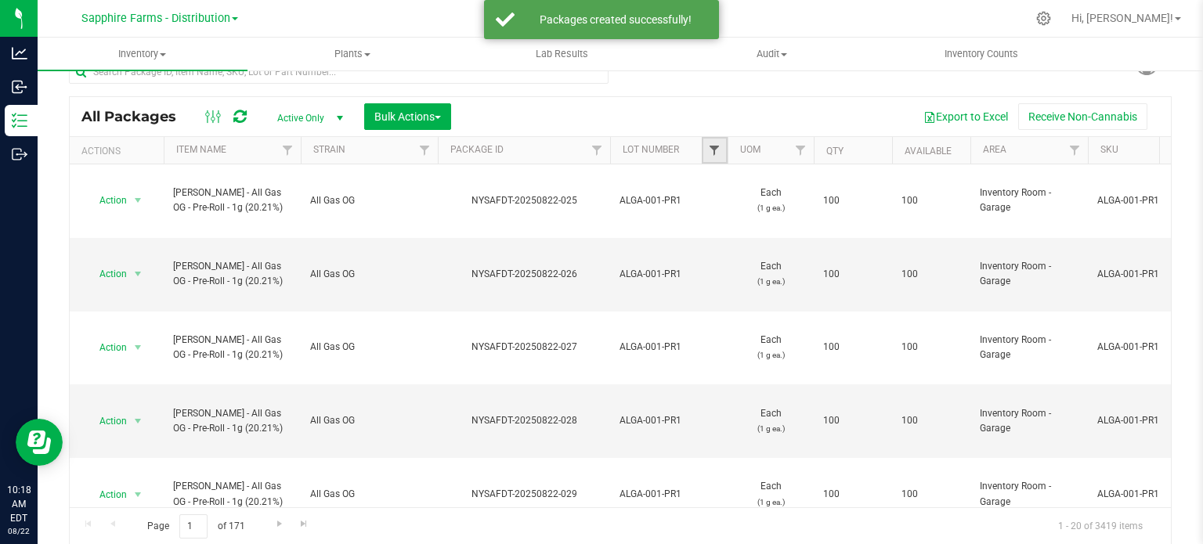
click at [712, 147] on span "Filter" at bounding box center [714, 150] width 13 height 13
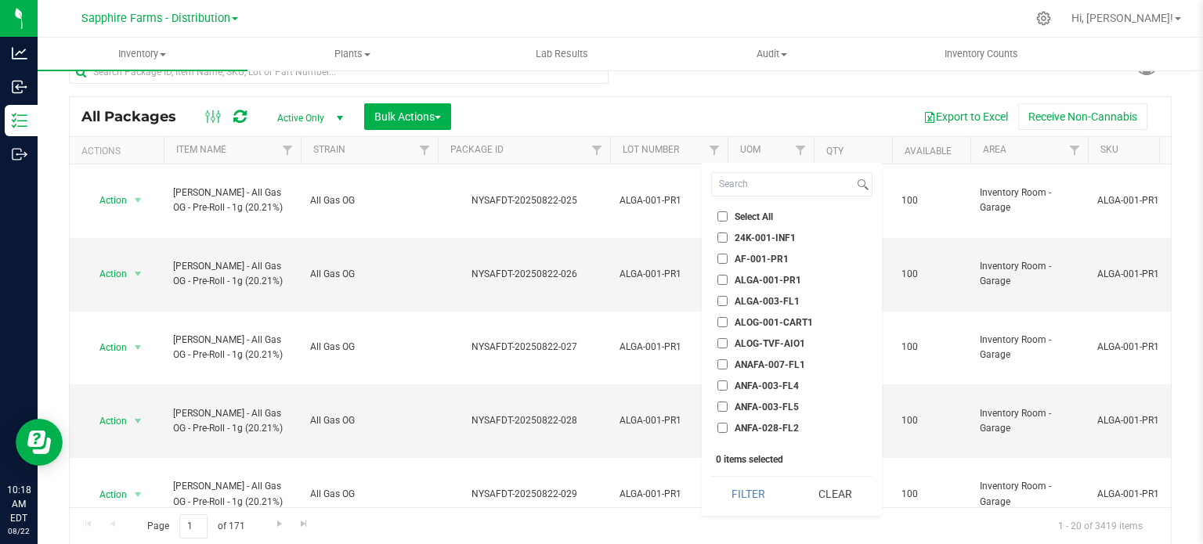
click at [746, 281] on span "ALGA-001-PR1" at bounding box center [768, 280] width 67 height 9
click at [728, 281] on input "ALGA-001-PR1" at bounding box center [722, 280] width 10 height 10
checkbox input "true"
click at [751, 480] on button "Filter" at bounding box center [748, 494] width 75 height 34
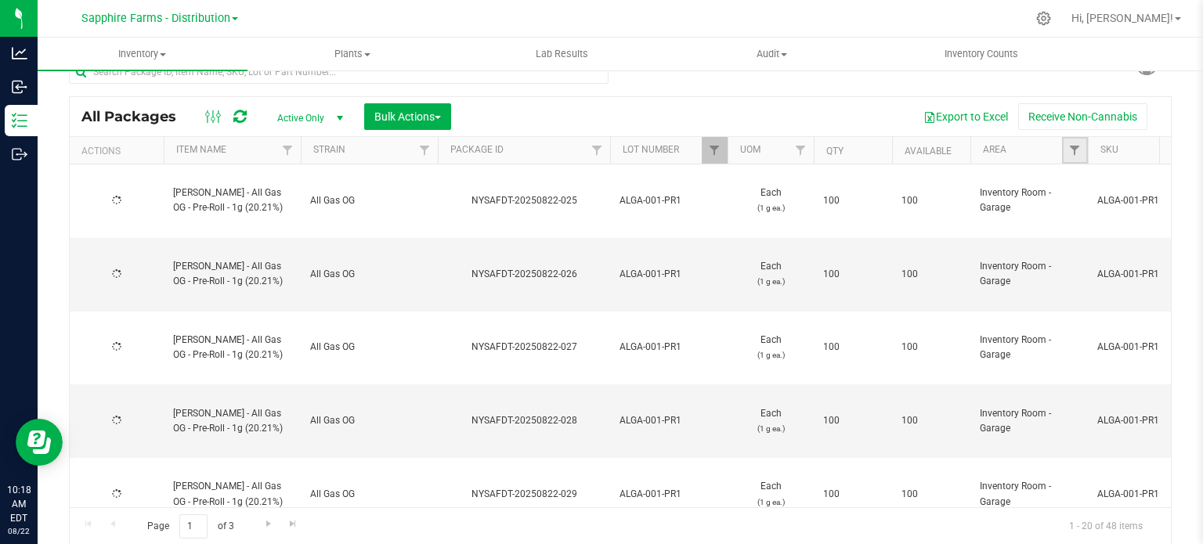
click at [1067, 150] on link "Filter" at bounding box center [1075, 150] width 26 height 27
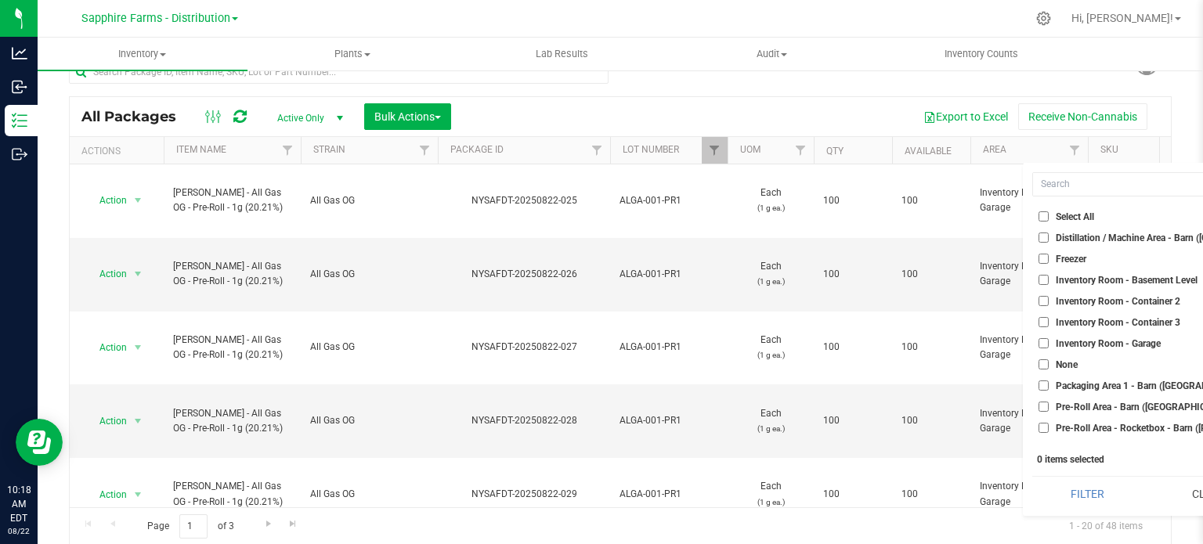
click at [1118, 342] on span "Inventory Room - Garage" at bounding box center [1108, 343] width 105 height 9
click at [1049, 342] on input "Inventory Room - Garage" at bounding box center [1043, 343] width 10 height 10
checkbox input "true"
click at [1073, 482] on button "Filter" at bounding box center [1087, 494] width 110 height 34
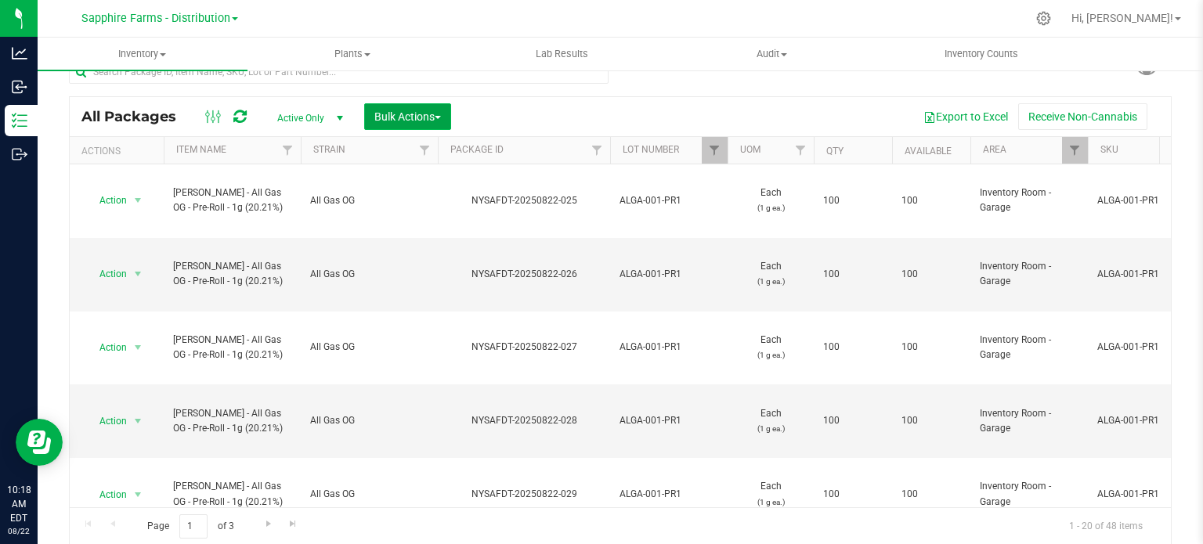
click at [441, 119] on span "Bulk Actions" at bounding box center [407, 116] width 67 height 13
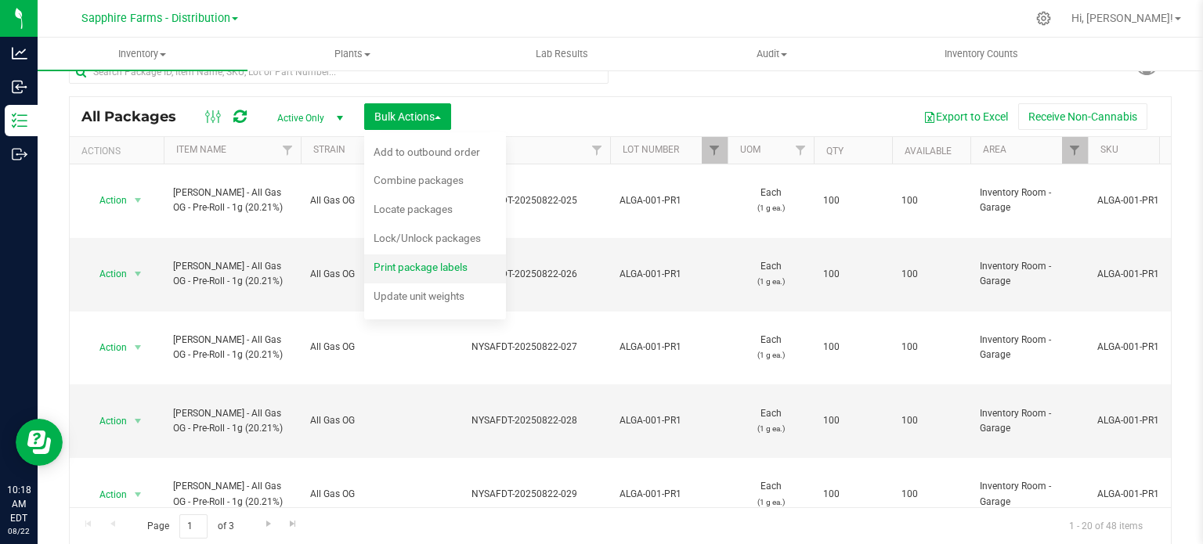
click at [450, 268] on span "Print package labels" at bounding box center [421, 267] width 94 height 13
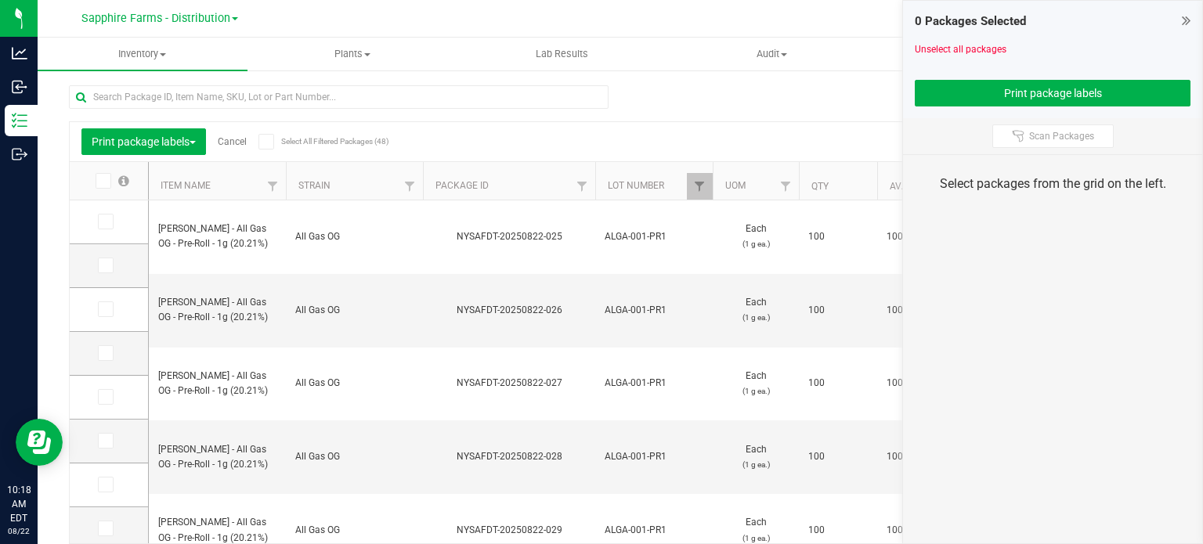
scroll to position [27, 0]
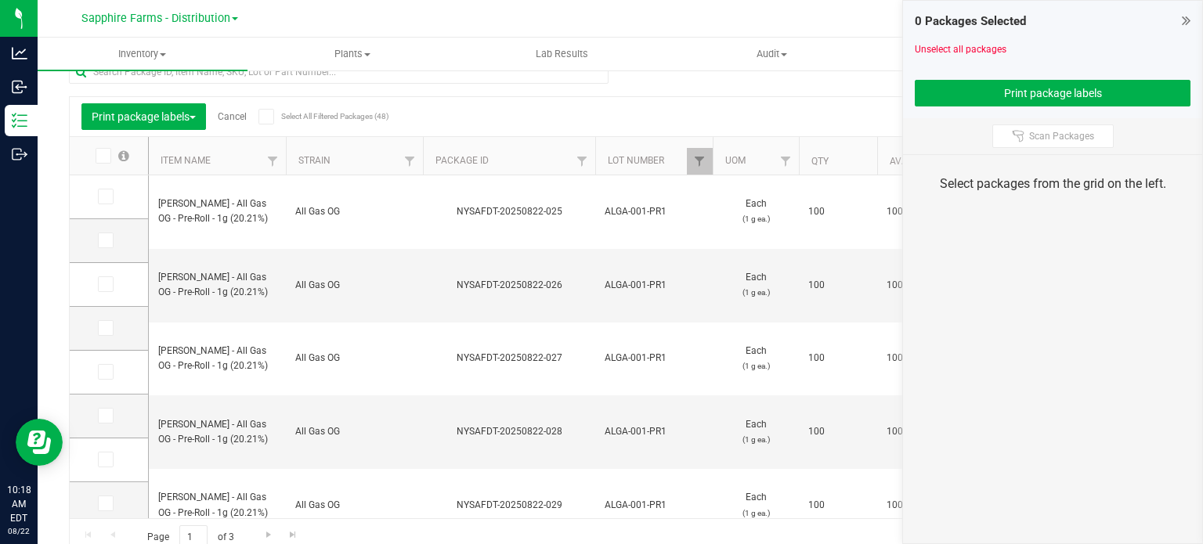
click at [271, 117] on icon at bounding box center [266, 117] width 10 height 0
click at [0, 0] on input "Select All Filtered Packages (48)" at bounding box center [0, 0] width 0 height 0
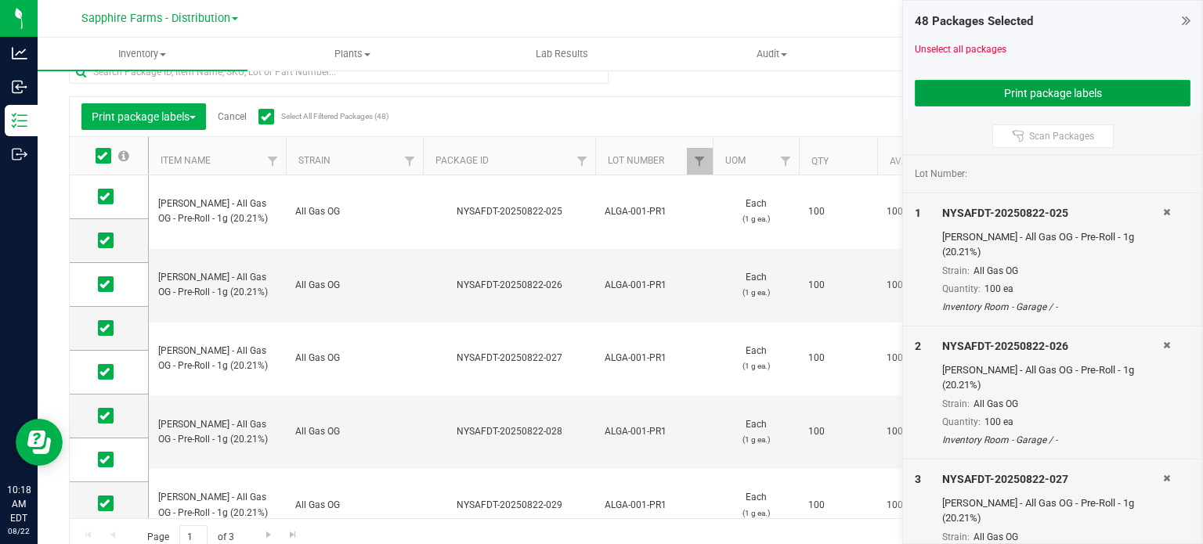
click at [943, 103] on button "Print package labels" at bounding box center [1053, 93] width 276 height 27
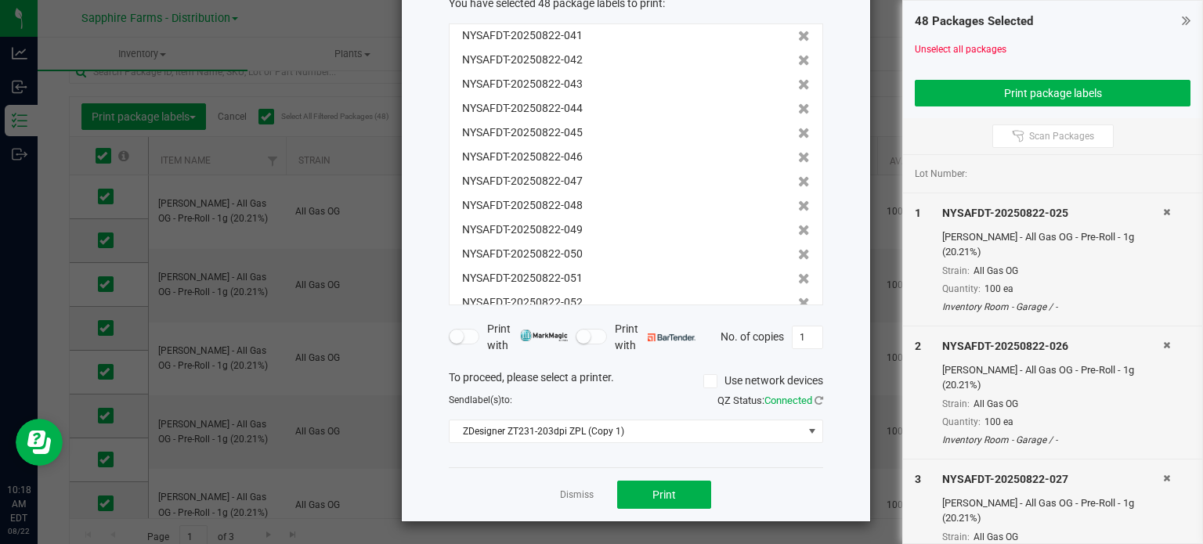
scroll to position [100, 0]
click at [669, 482] on button "Print" at bounding box center [664, 495] width 94 height 28
click at [582, 496] on link "Dismiss" at bounding box center [577, 495] width 34 height 13
